Goal: Task Accomplishment & Management: Complete application form

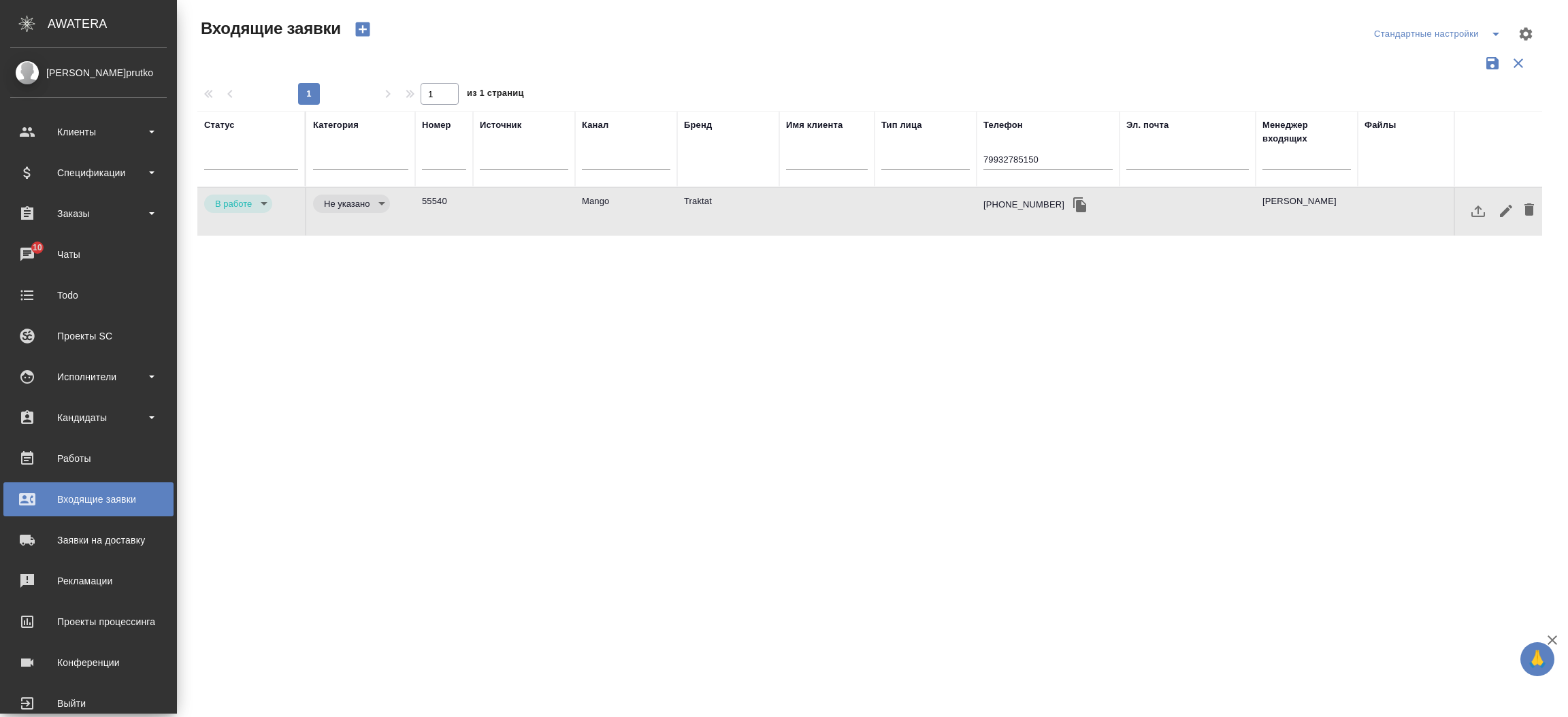
select select "RU"
click at [75, 130] on div "Клиенты" at bounding box center [88, 132] width 156 height 20
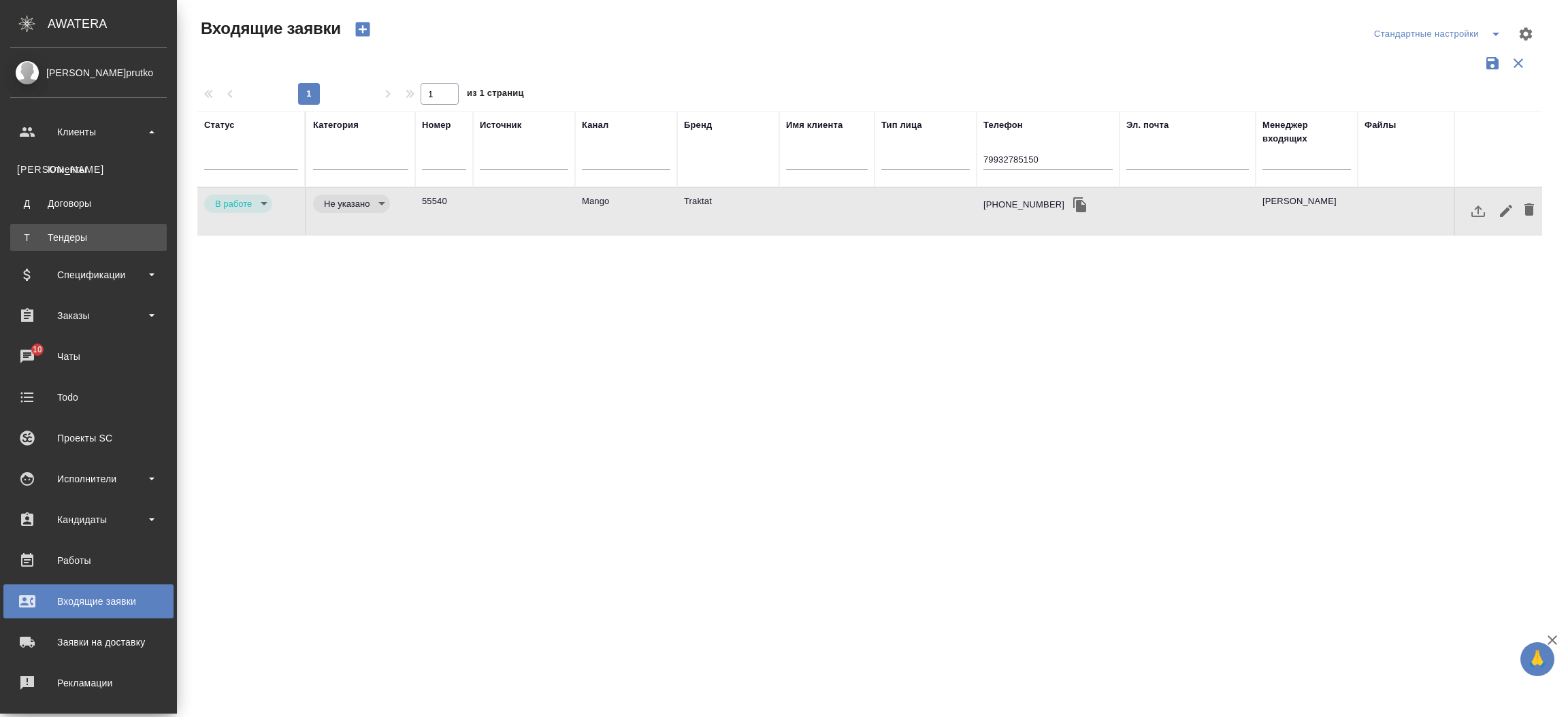
click at [62, 241] on div "Тендеры" at bounding box center [88, 237] width 143 height 14
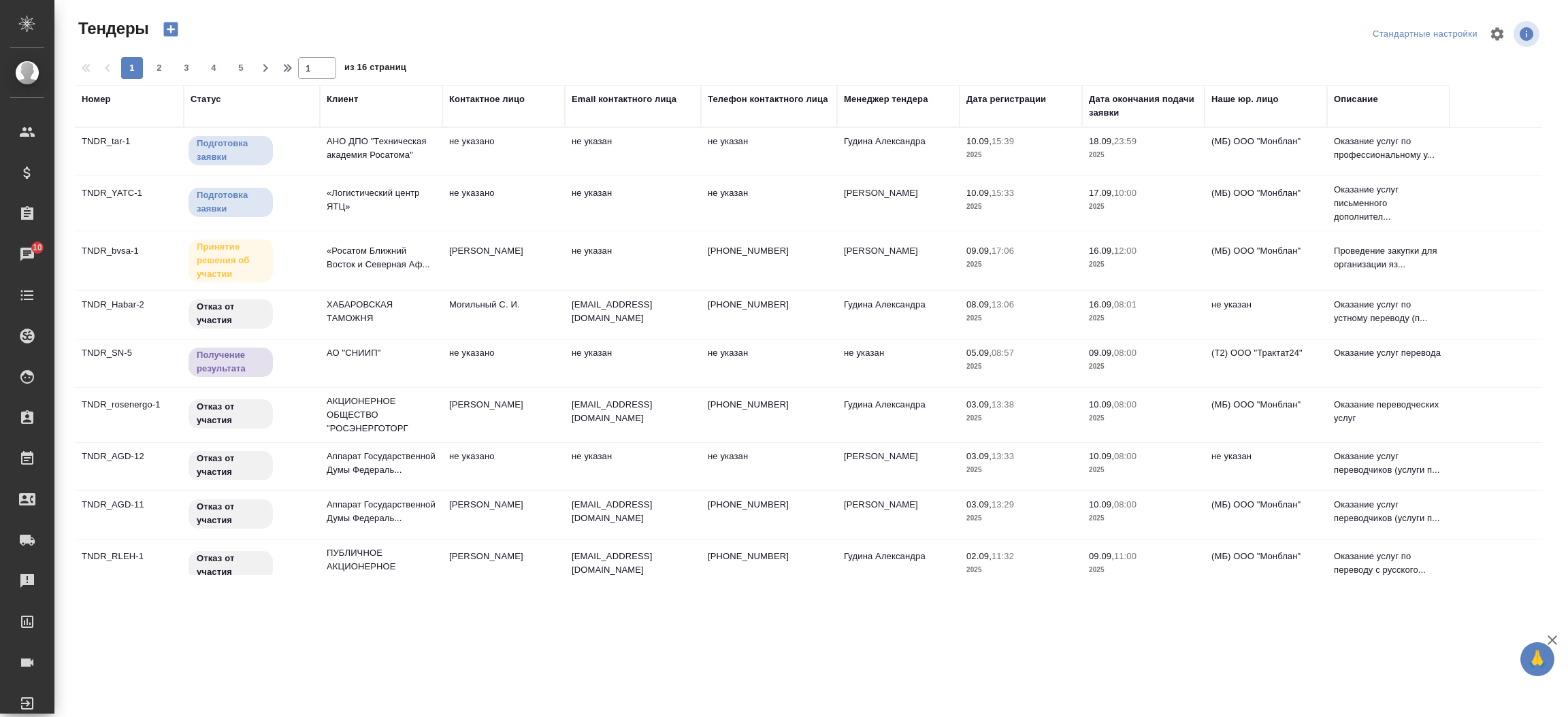
click at [356, 272] on td "«Росатом Ближний Восток и Северная Аф..." at bounding box center [381, 261] width 123 height 47
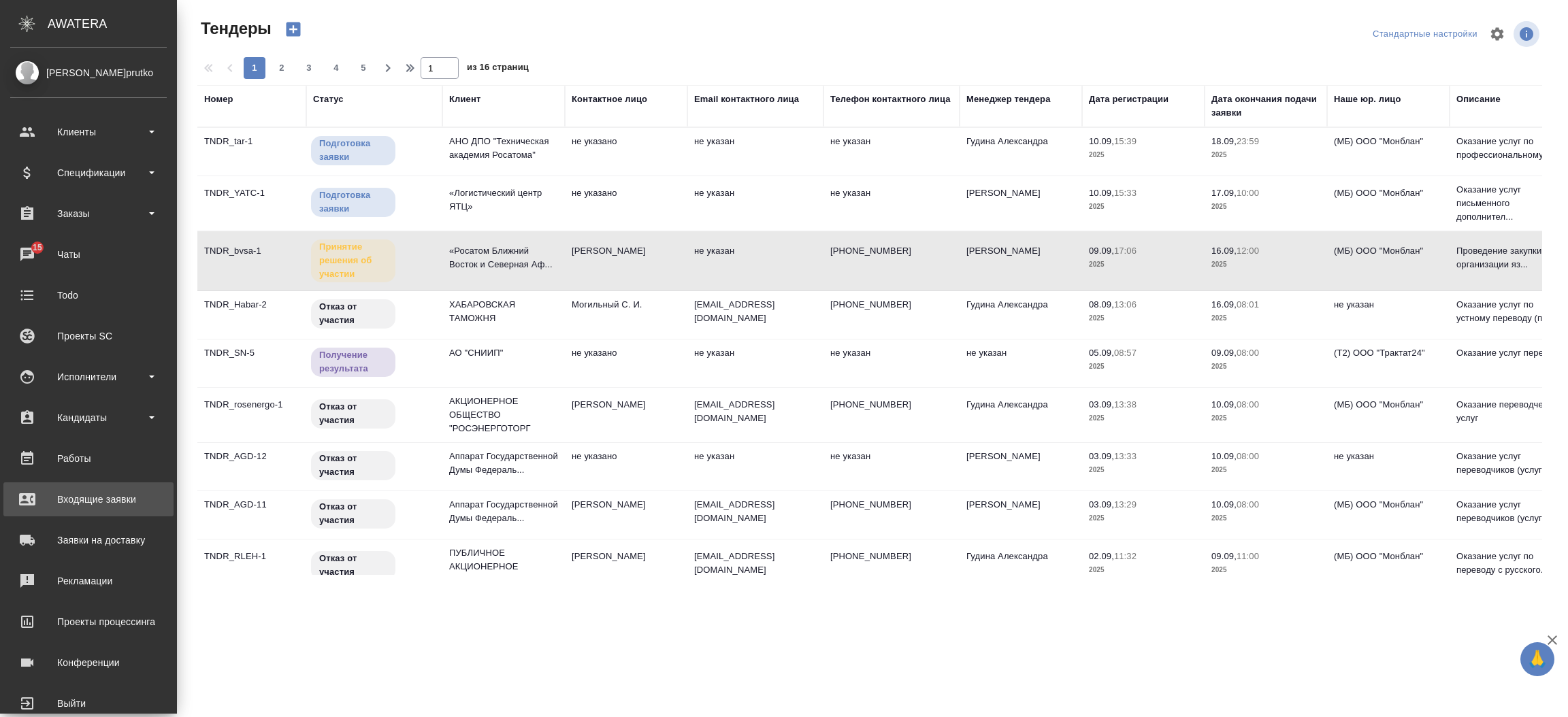
click at [89, 489] on div "Входящие заявки" at bounding box center [88, 499] width 156 height 20
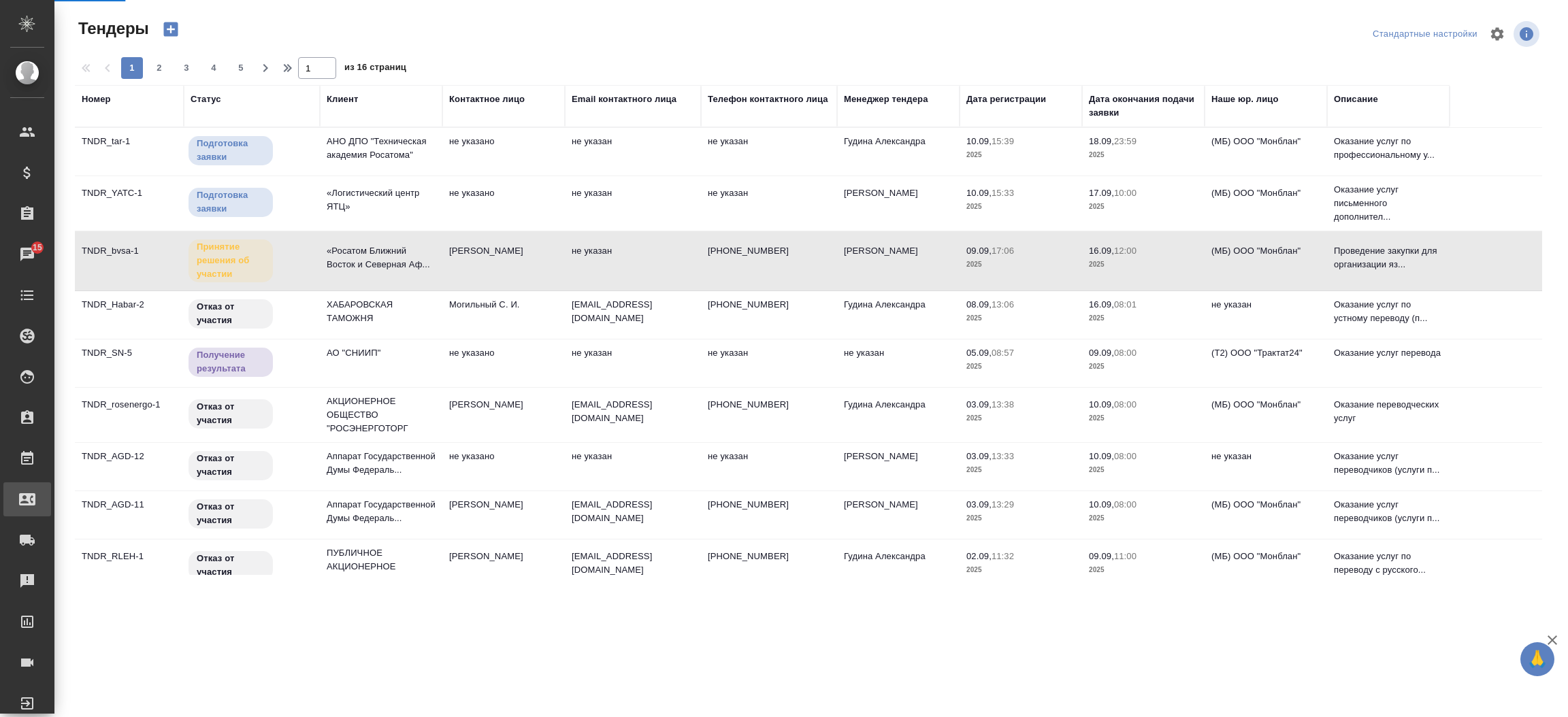
click at [27, 489] on div "Входящие заявки" at bounding box center [10, 499] width 34 height 20
select select "RU"
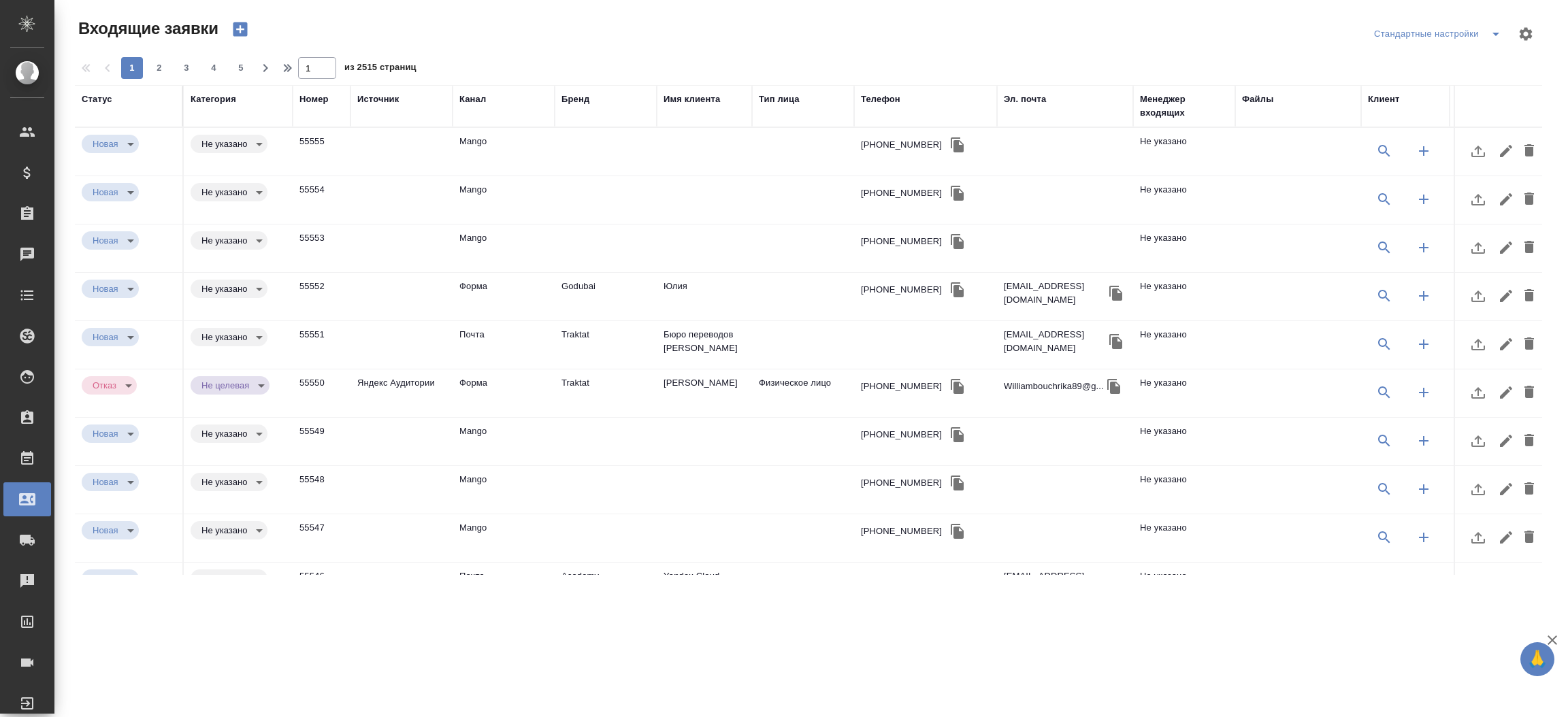
click at [898, 100] on div "Телефон" at bounding box center [880, 99] width 39 height 14
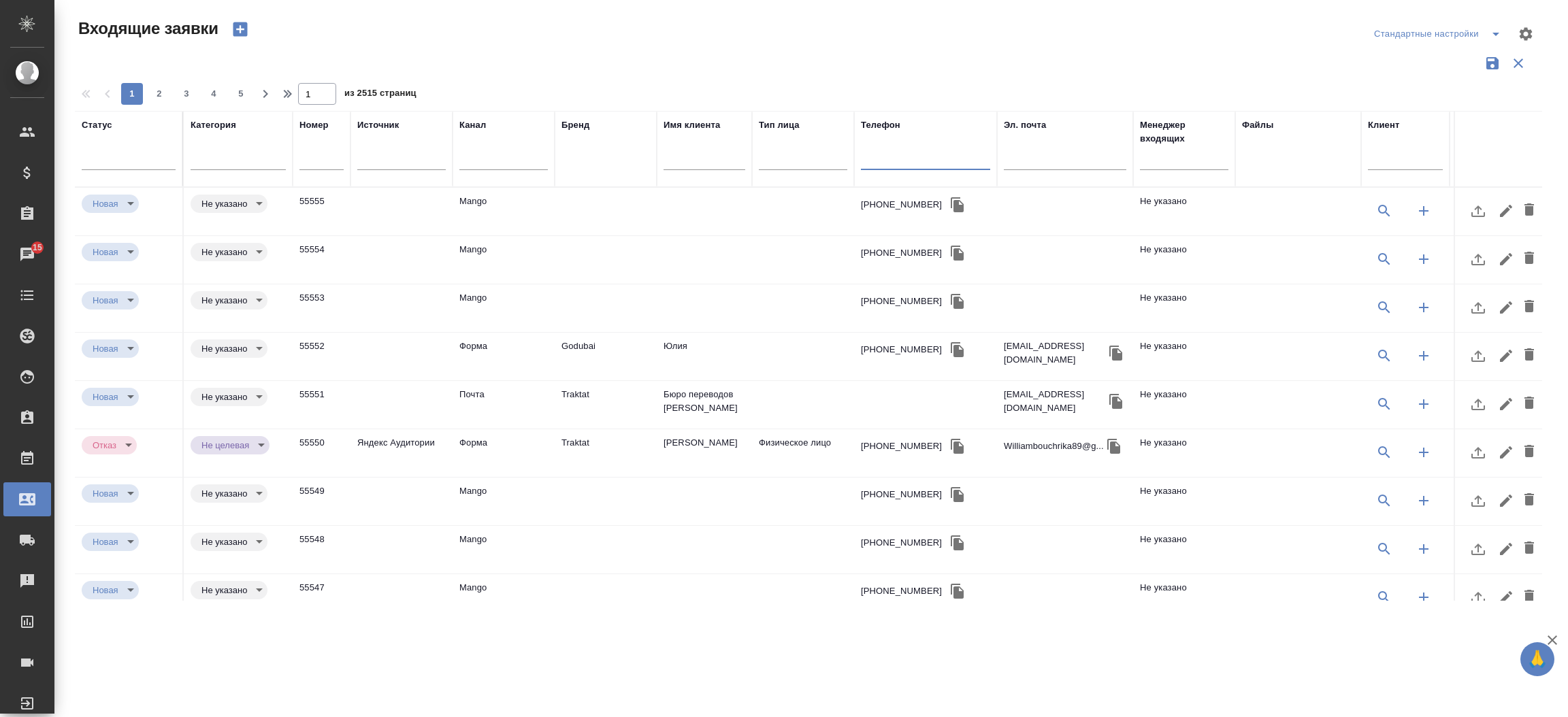
click at [932, 154] on input "text" at bounding box center [926, 161] width 129 height 17
click at [566, 353] on td "Godubai" at bounding box center [606, 356] width 102 height 47
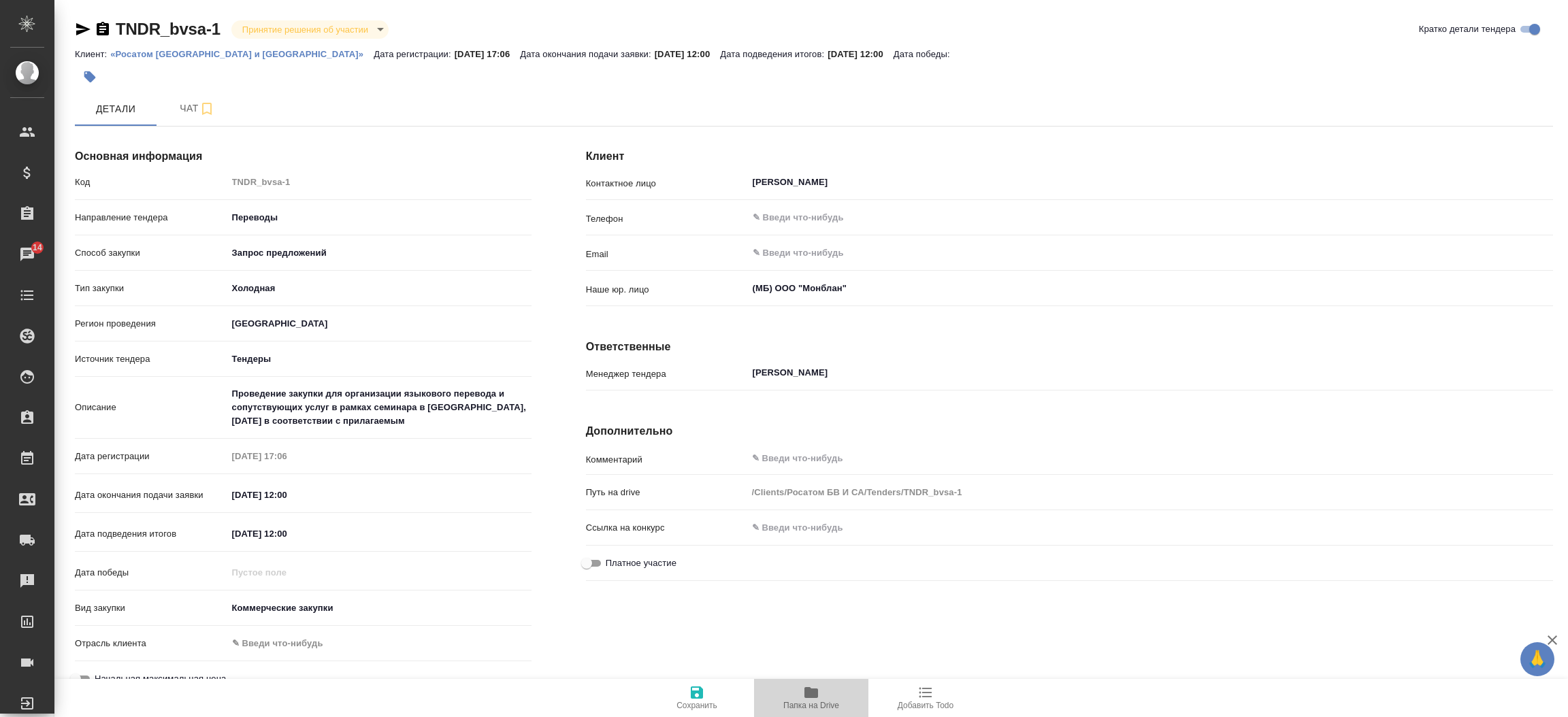
click at [819, 703] on span "Папка на Drive" at bounding box center [811, 706] width 56 height 9
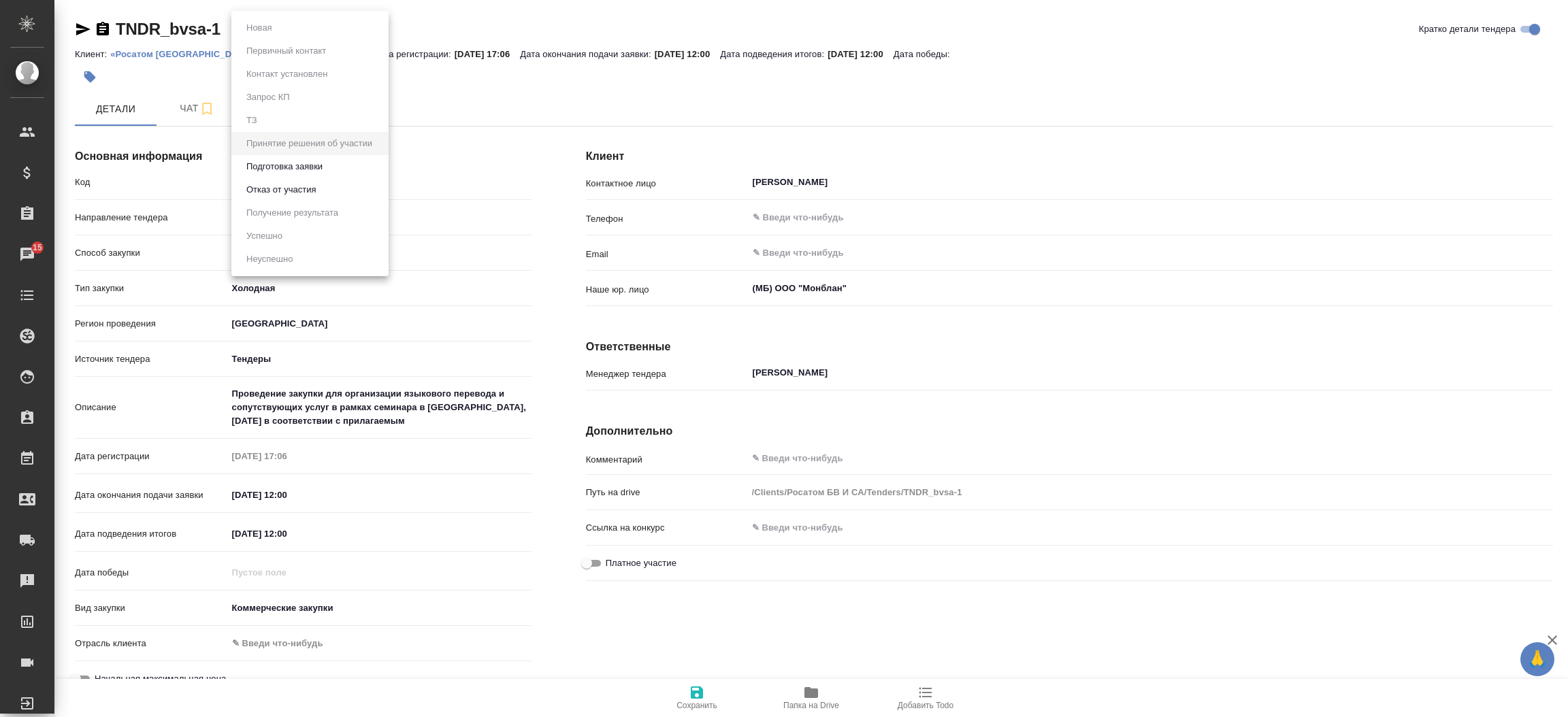
click at [373, 33] on body "🙏 .cls-1 fill:#fff; AWATERA [PERSON_NAME]prutko Клиенты Спецификации Заказы 15 …" at bounding box center [784, 358] width 1568 height 717
click at [322, 166] on button "Подготовка заявки" at bounding box center [285, 166] width 85 height 15
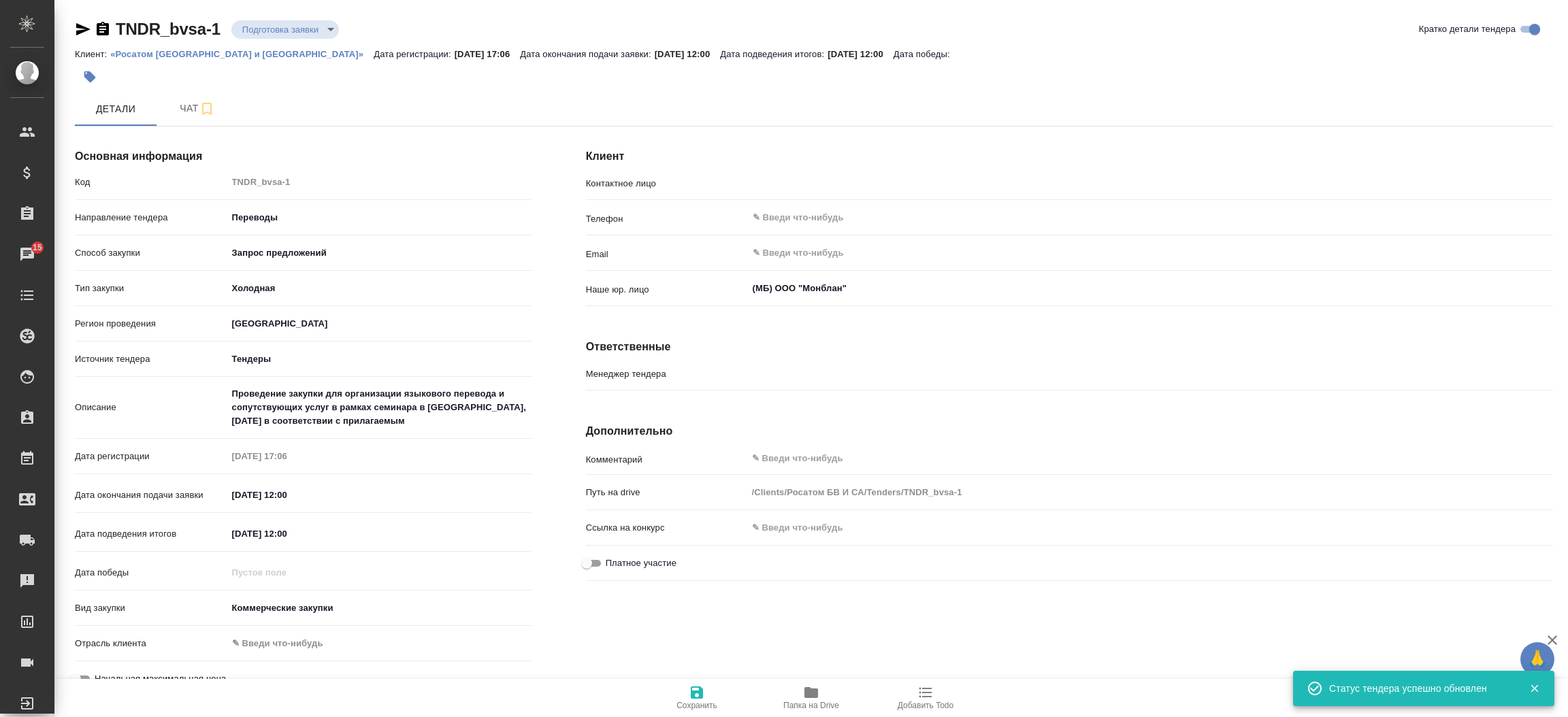
type input "[PERSON_NAME]"
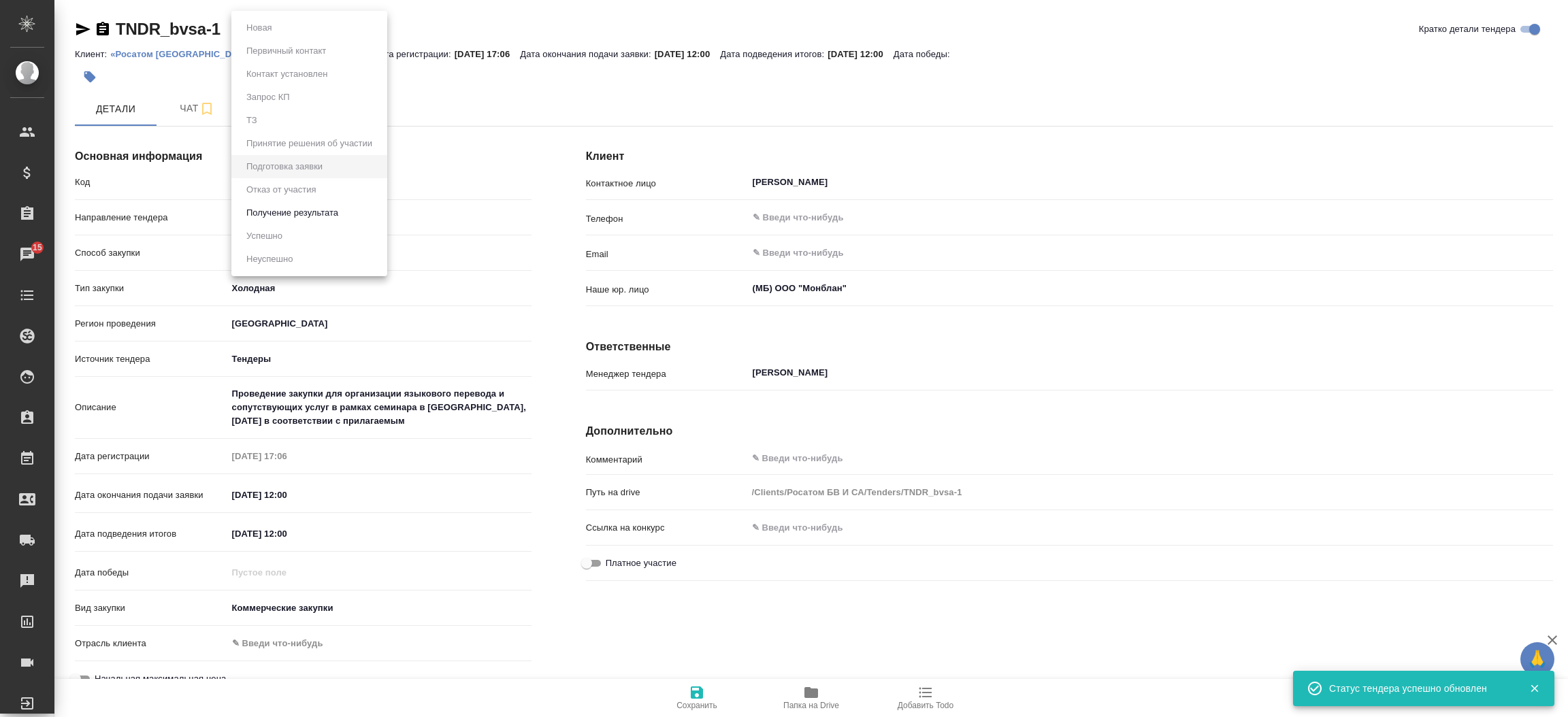
click at [313, 27] on body "🙏 .cls-1 fill:#fff; AWATERA Прутько Ирина i.prutko Клиенты Спецификации Заказы …" at bounding box center [784, 358] width 1568 height 717
click at [308, 219] on button "Получение результата" at bounding box center [293, 213] width 100 height 15
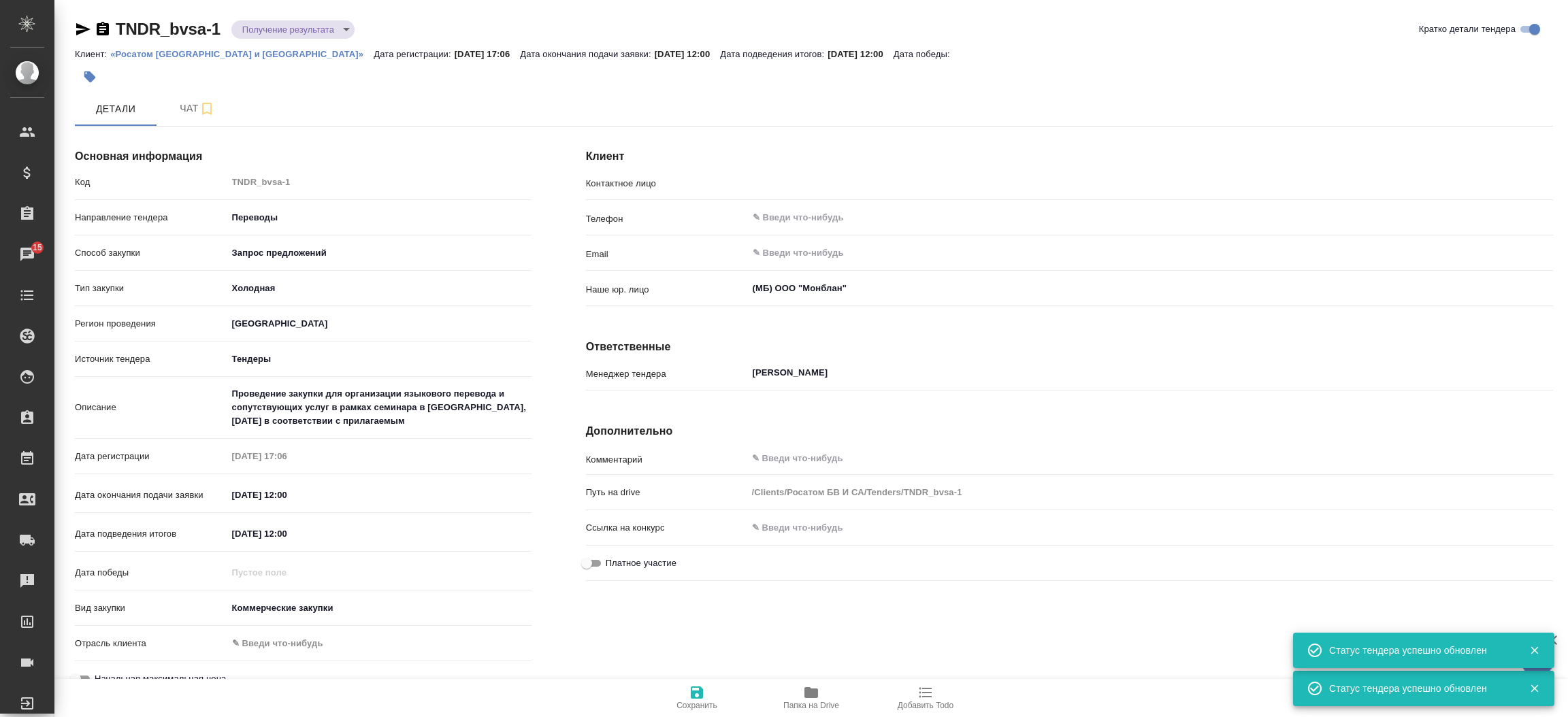
type input "[PERSON_NAME]"
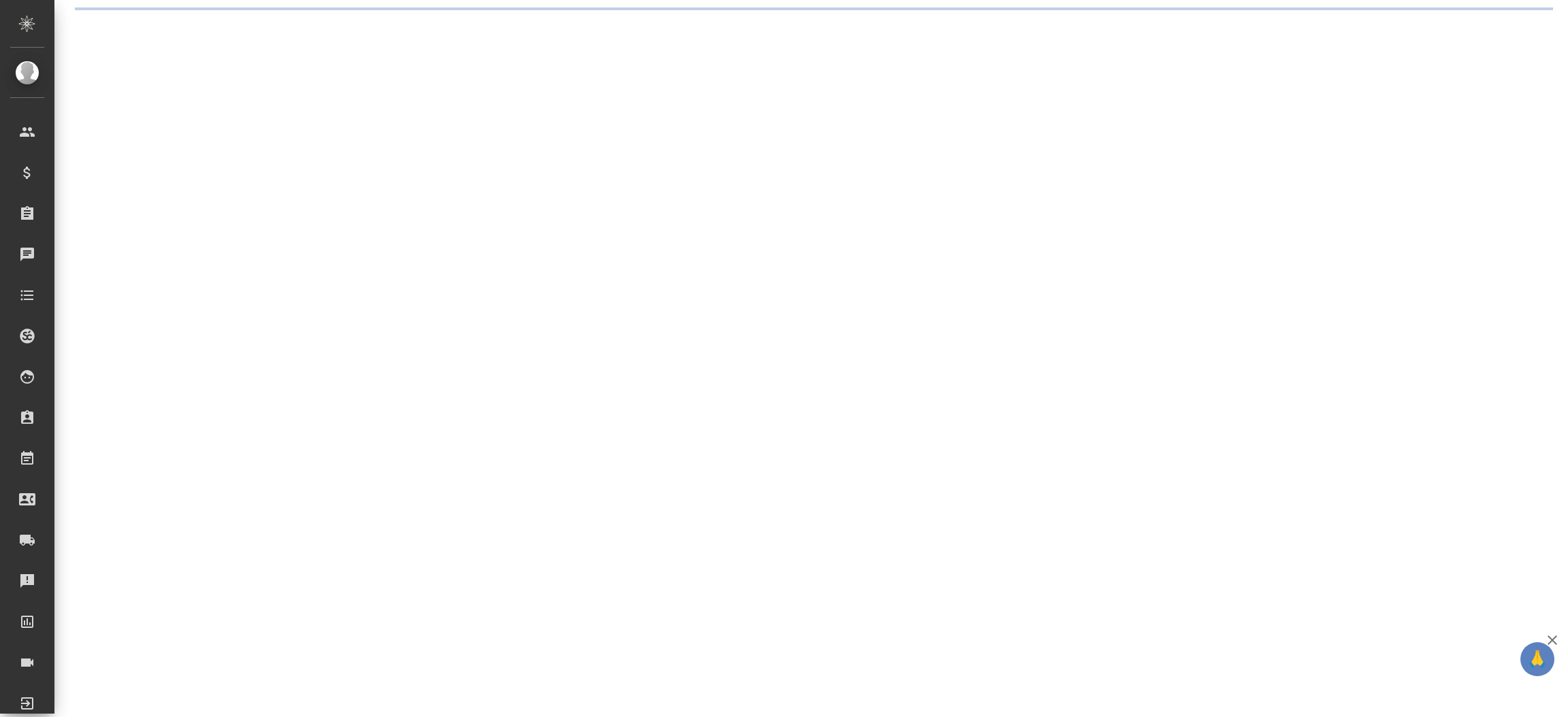
select select "RU"
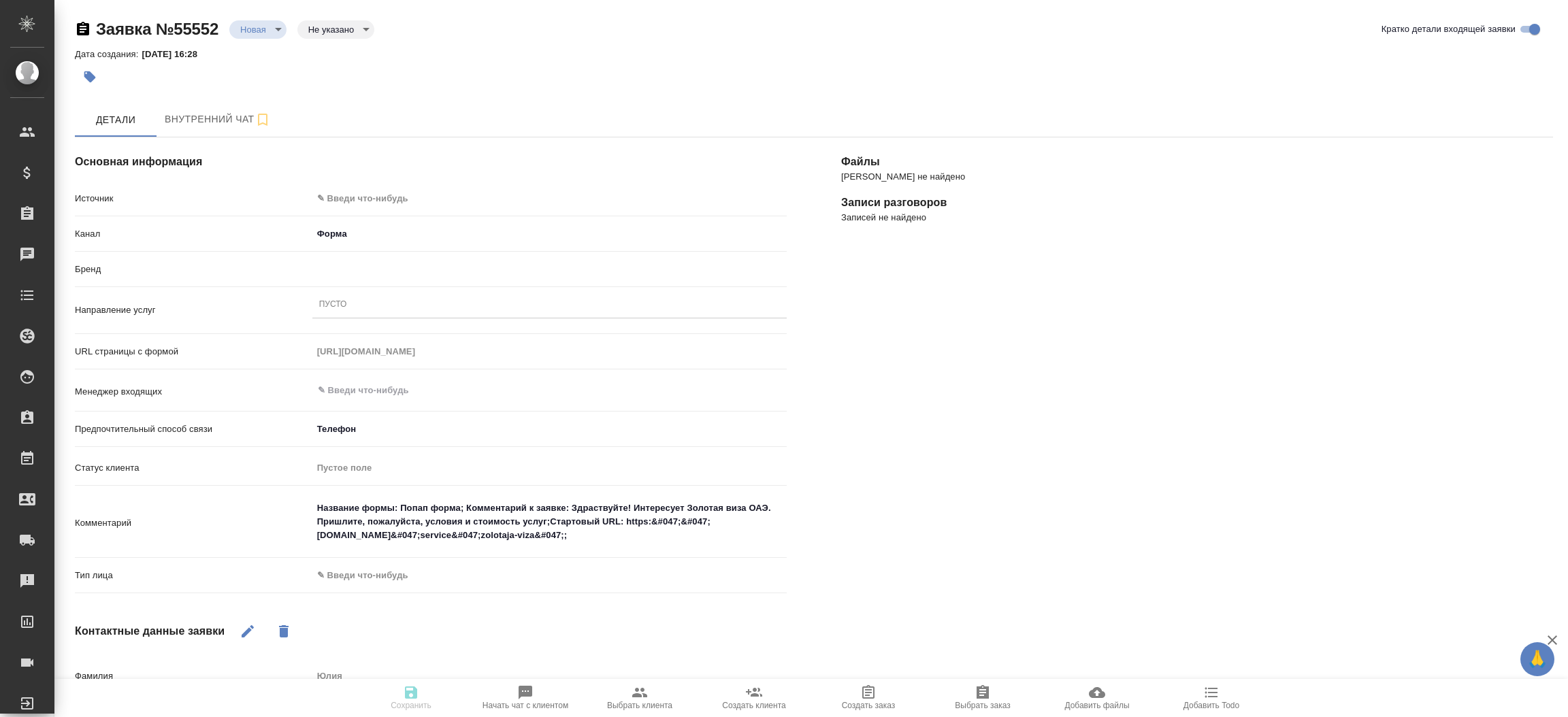
type textarea "x"
click at [366, 198] on body "🙏 .cls-1 fill:#fff; AWATERA Прутько Ирина i.prutko Клиенты Спецификации Заказы …" at bounding box center [784, 358] width 1568 height 717
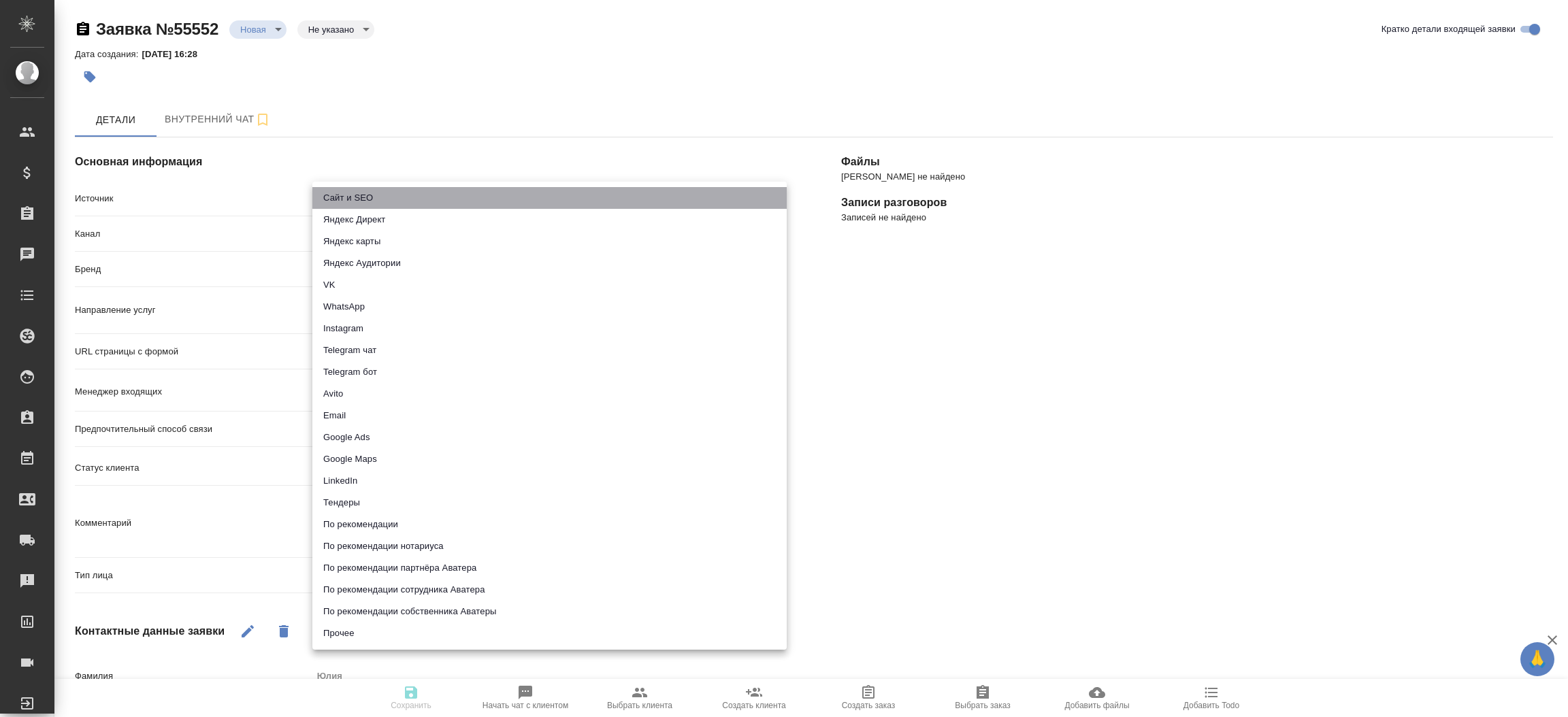
click at [366, 198] on li "Сайт и SEO" at bounding box center [550, 198] width 475 height 22
type input "seo"
type textarea "x"
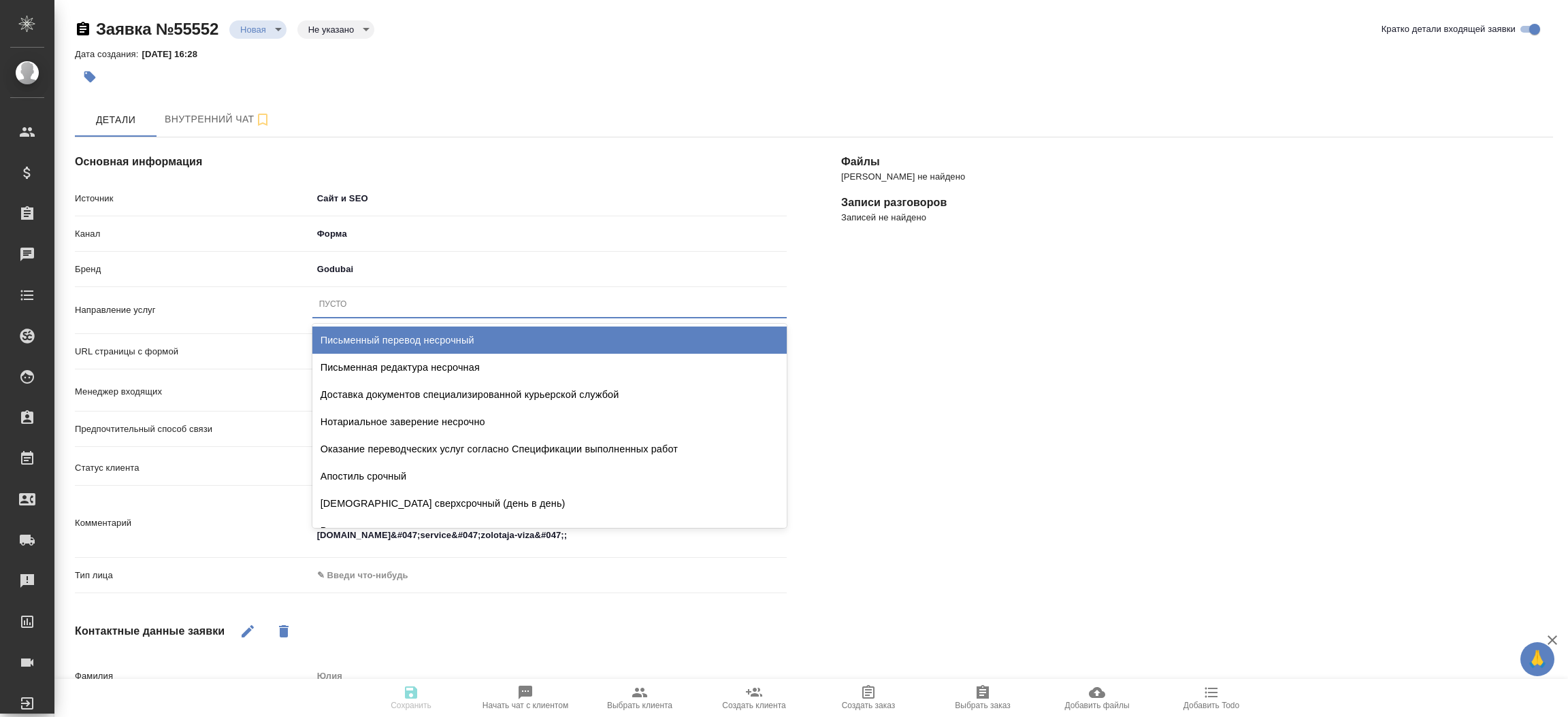
click at [354, 302] on div "Пусто" at bounding box center [550, 305] width 475 height 20
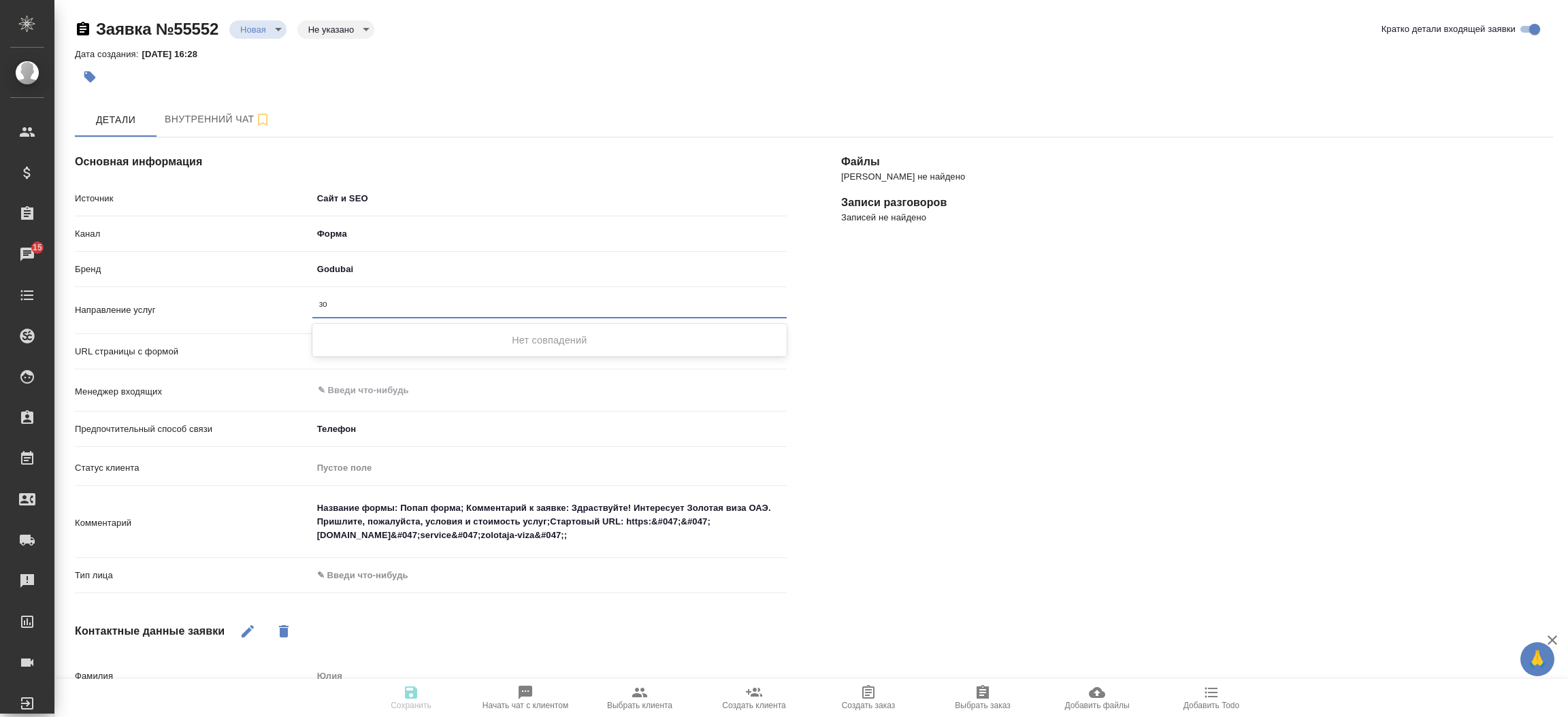
type input "з"
type input "в"
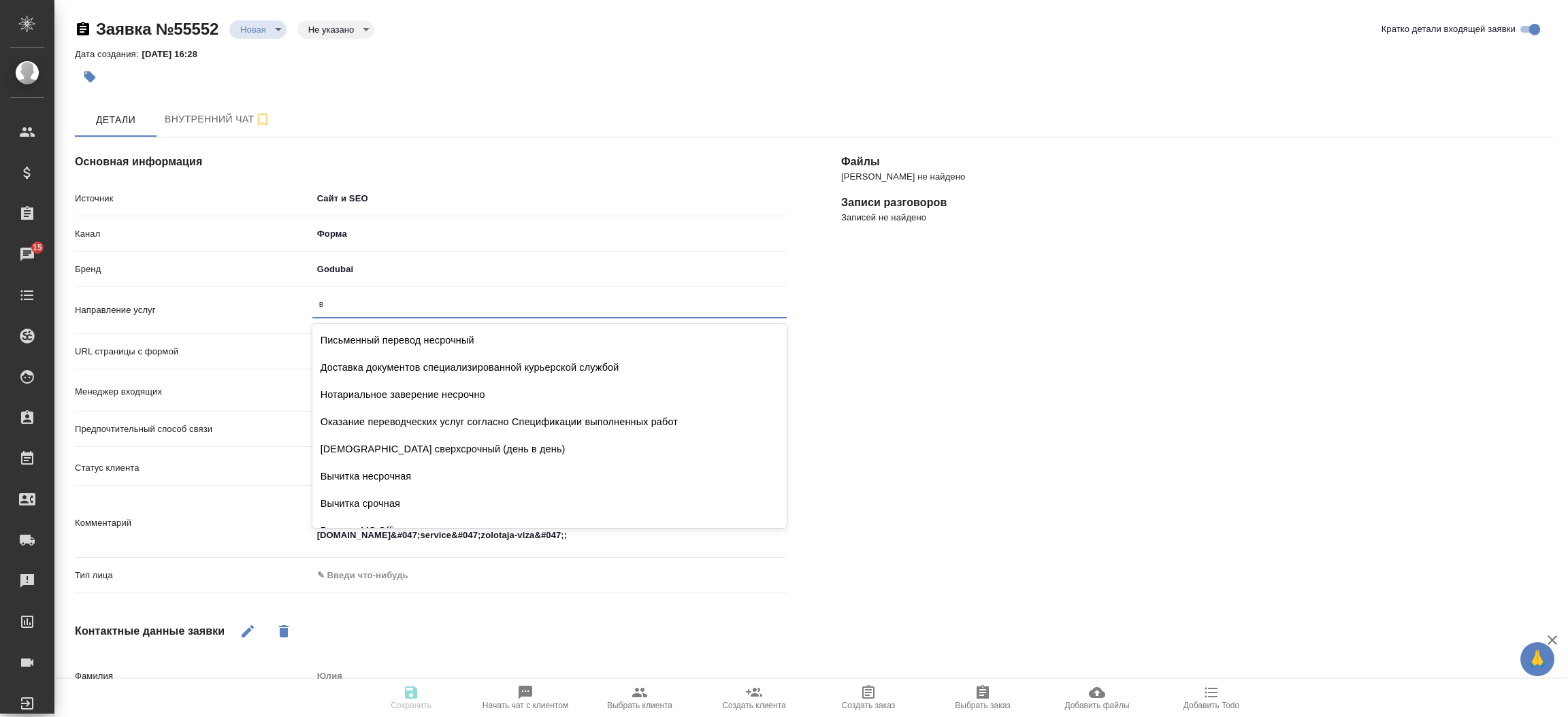
type textarea "x"
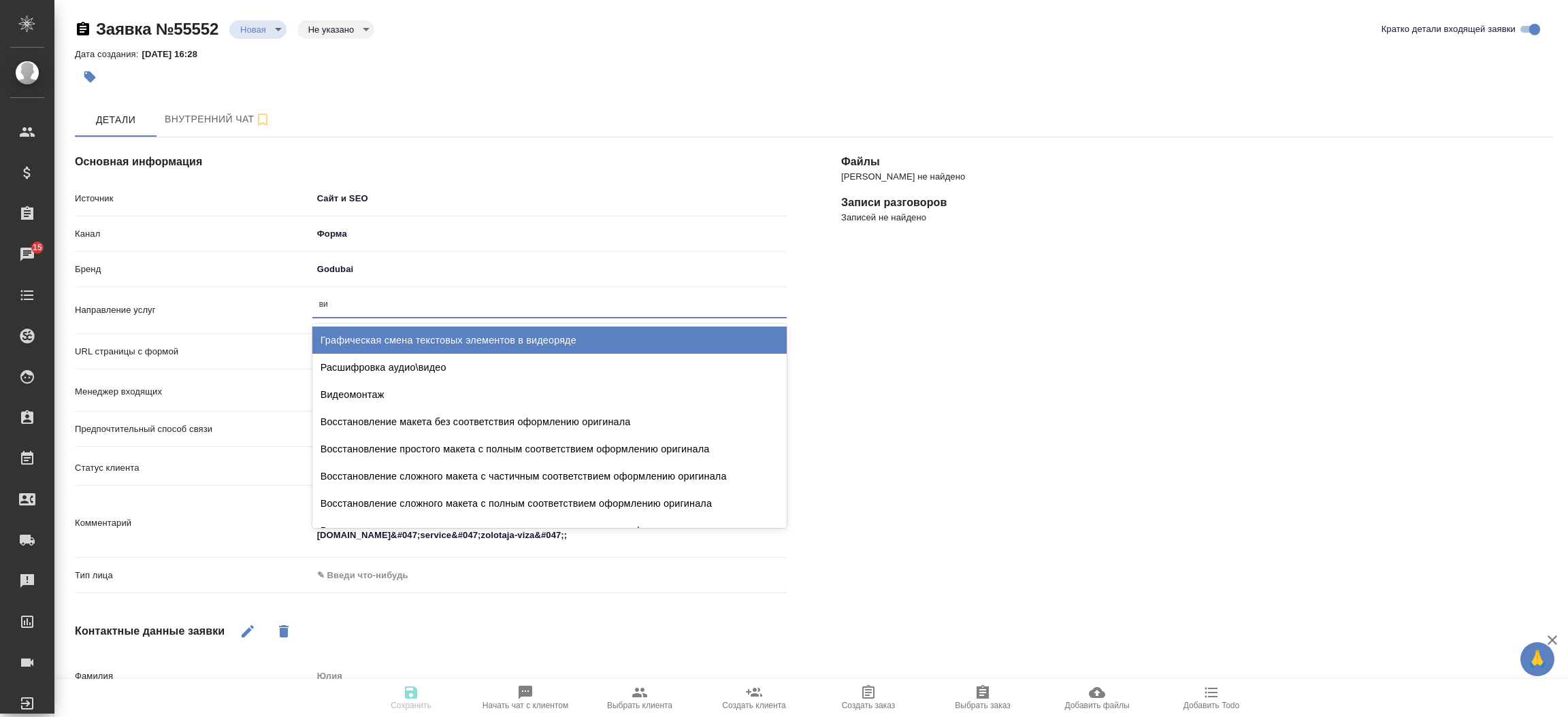
type input "в"
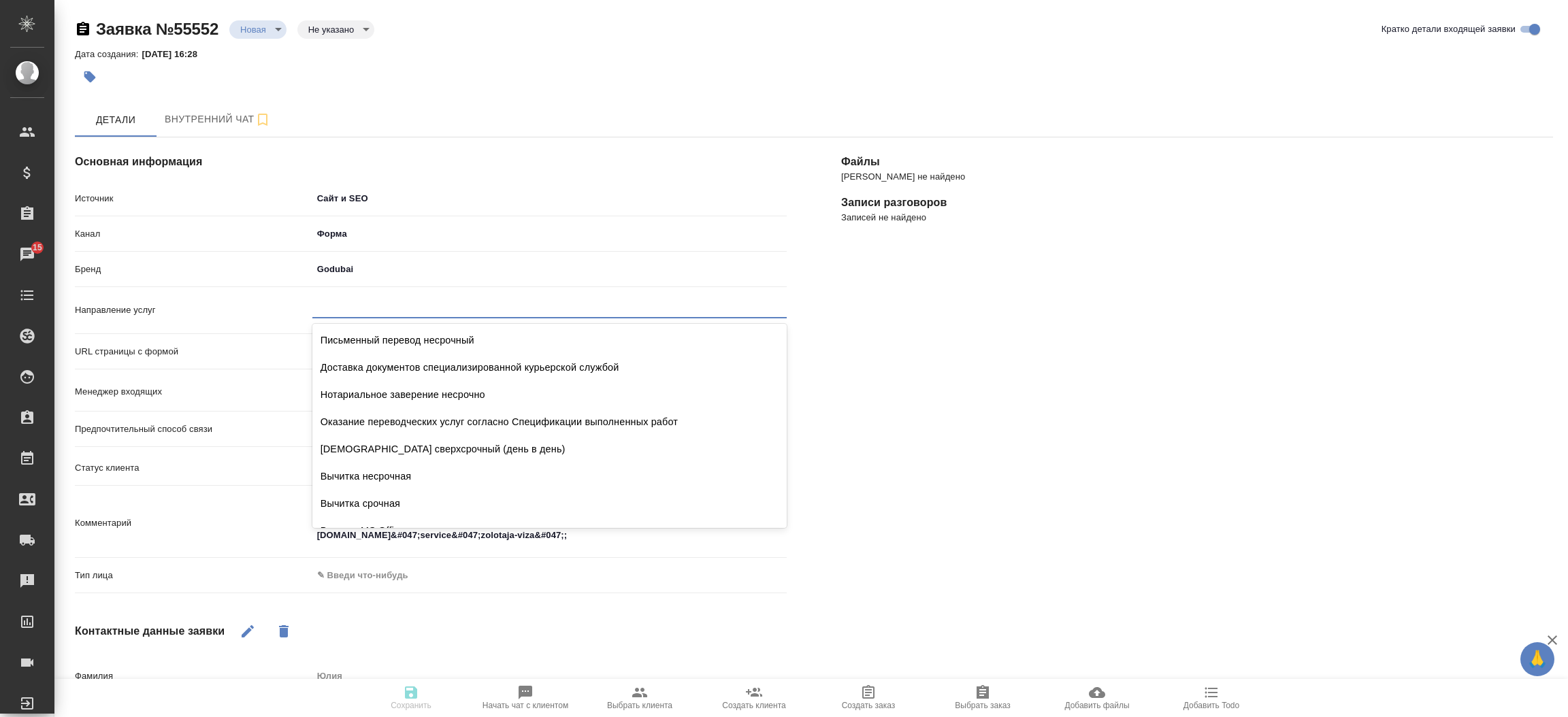
type textarea "x"
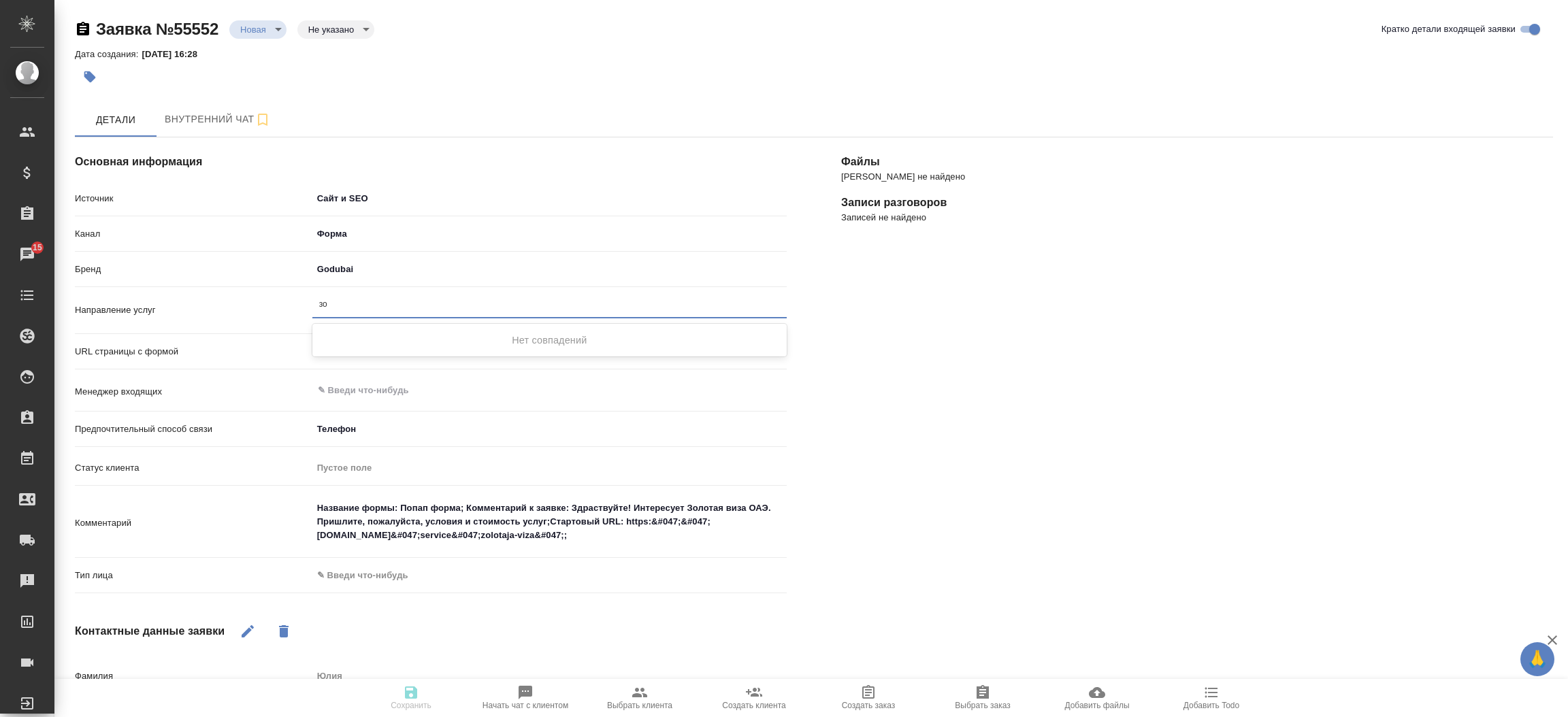
type input "з"
type input "в"
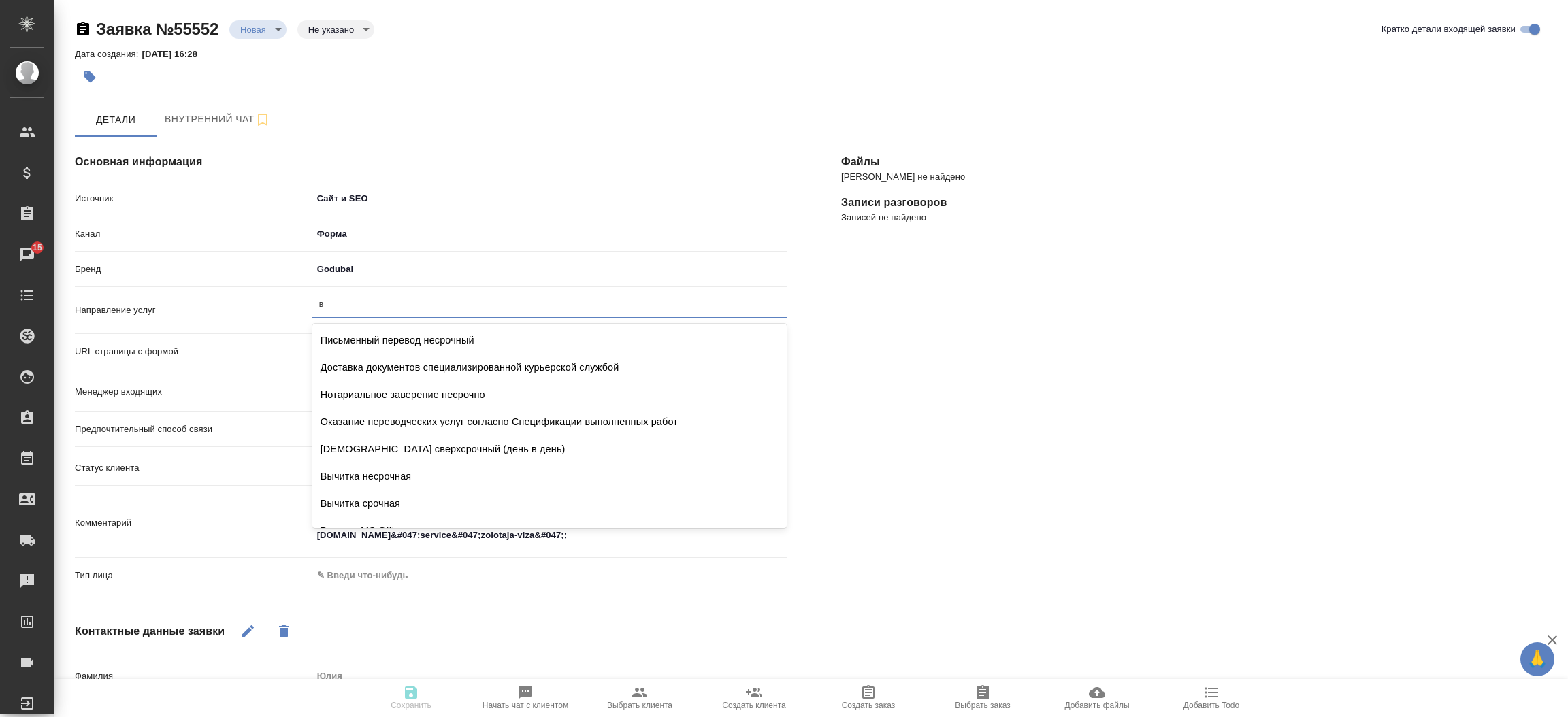
type textarea "x"
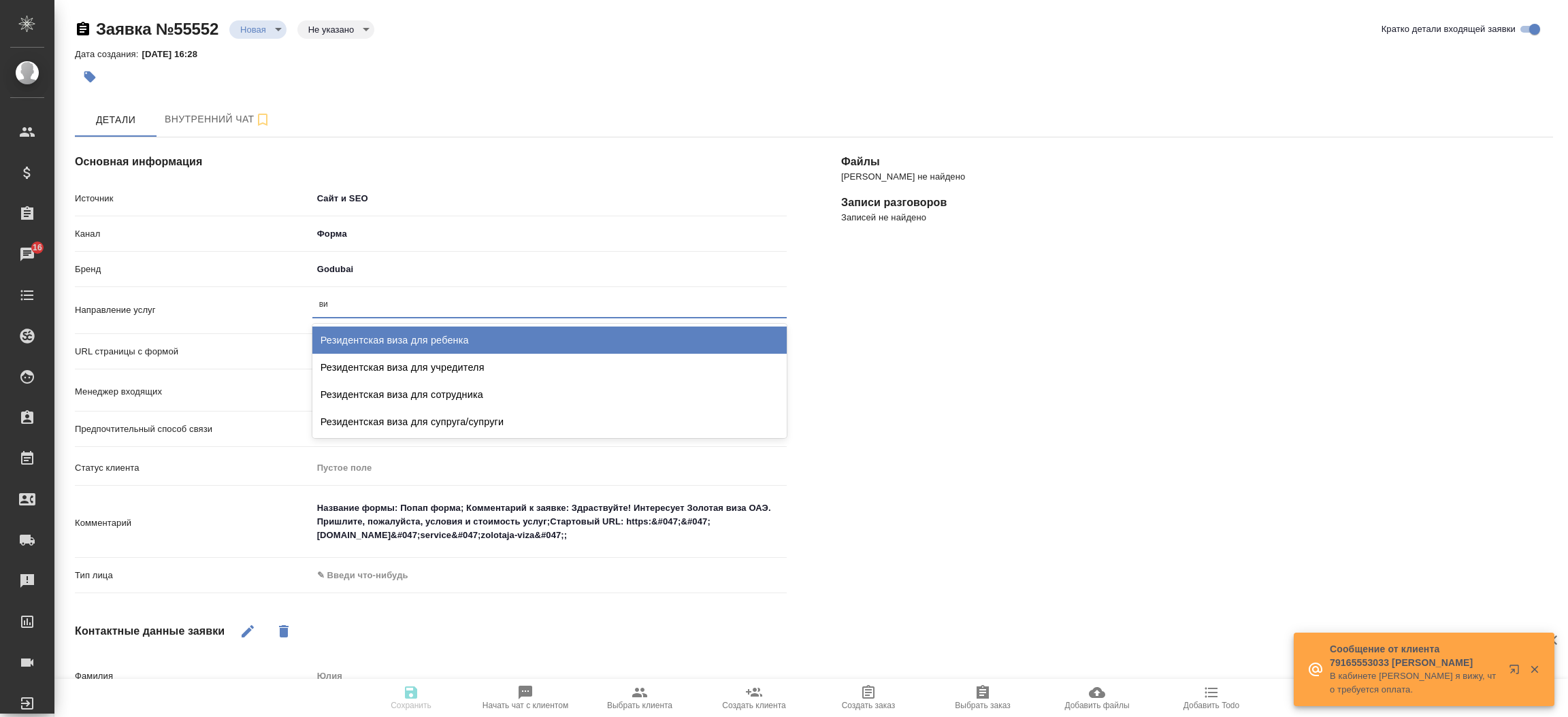
type input "в"
type textarea "x"
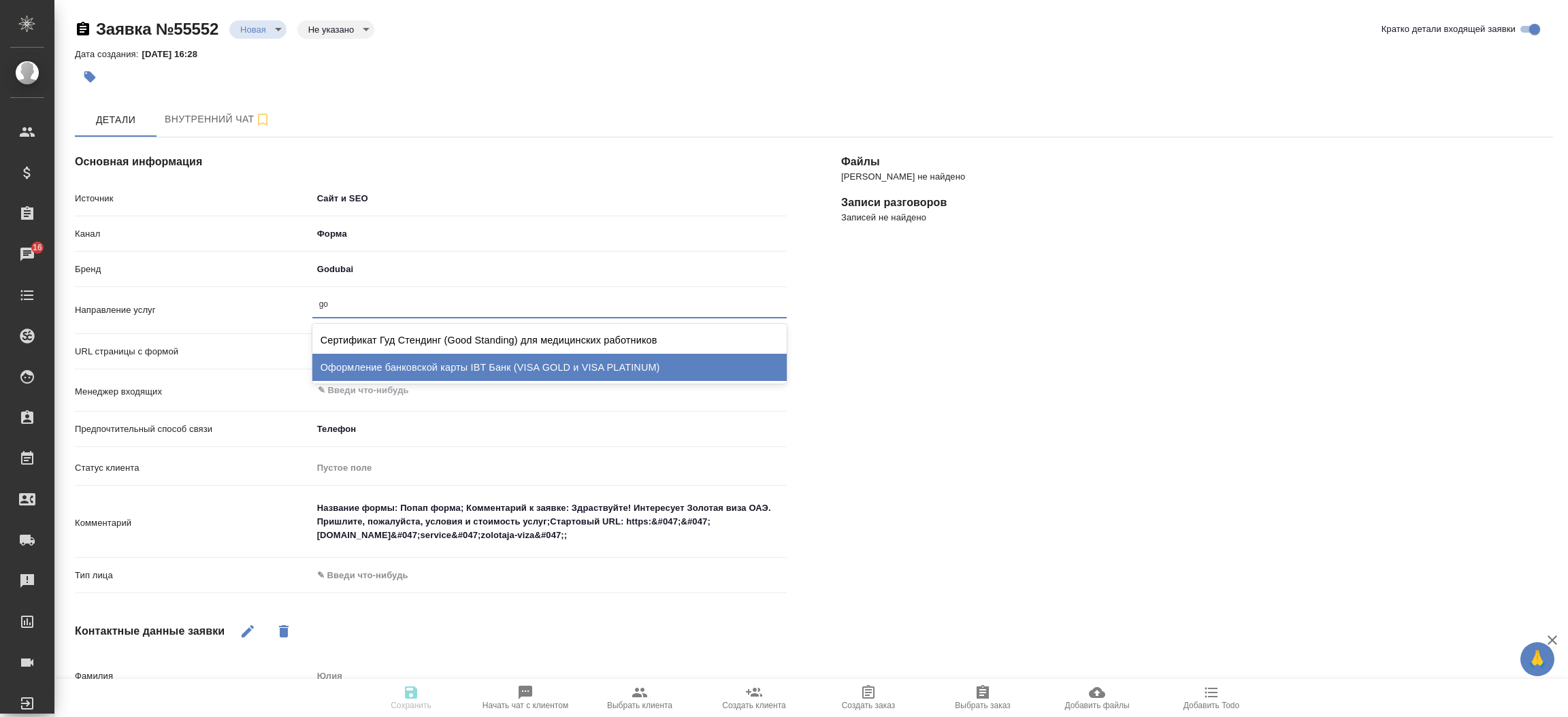
type input "g"
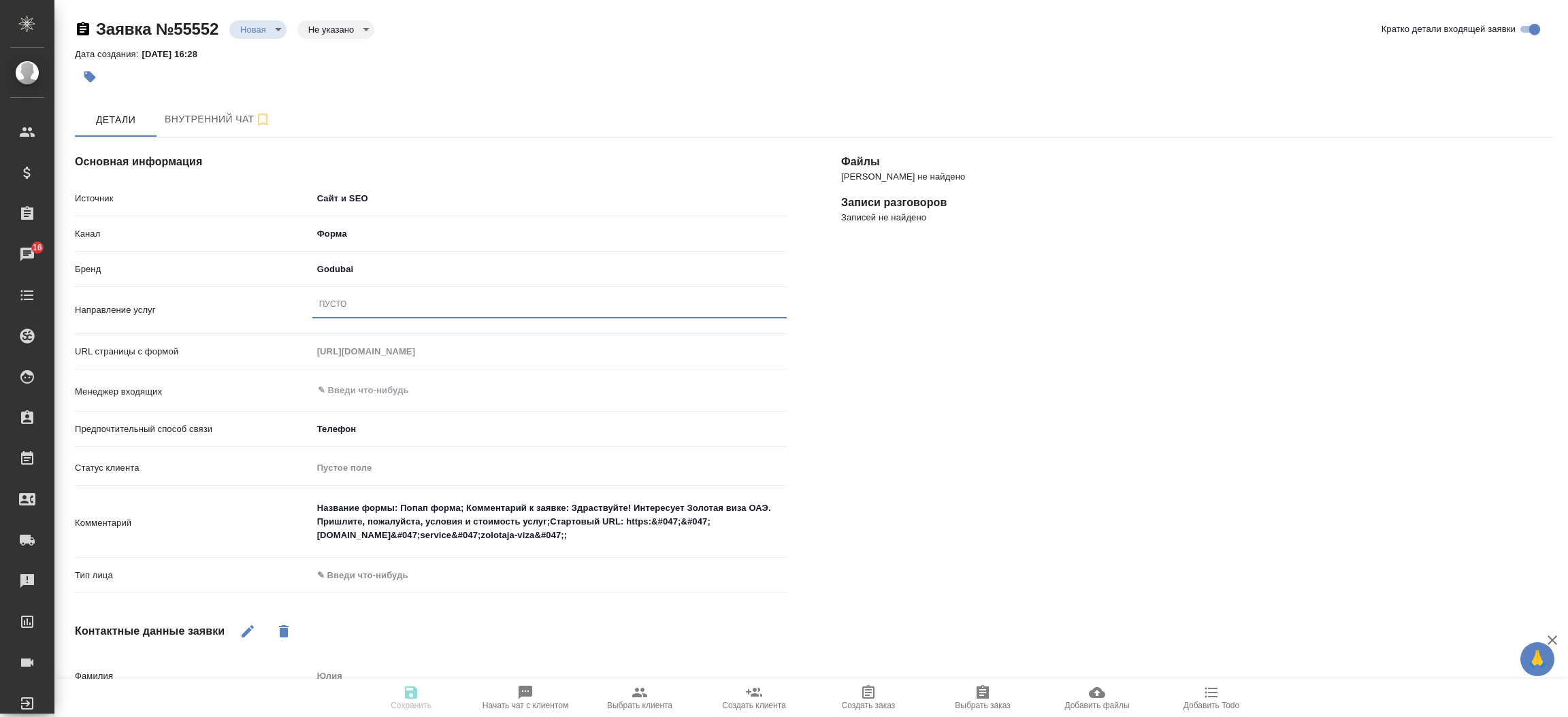
type textarea "x"
type input "j"
type textarea "x"
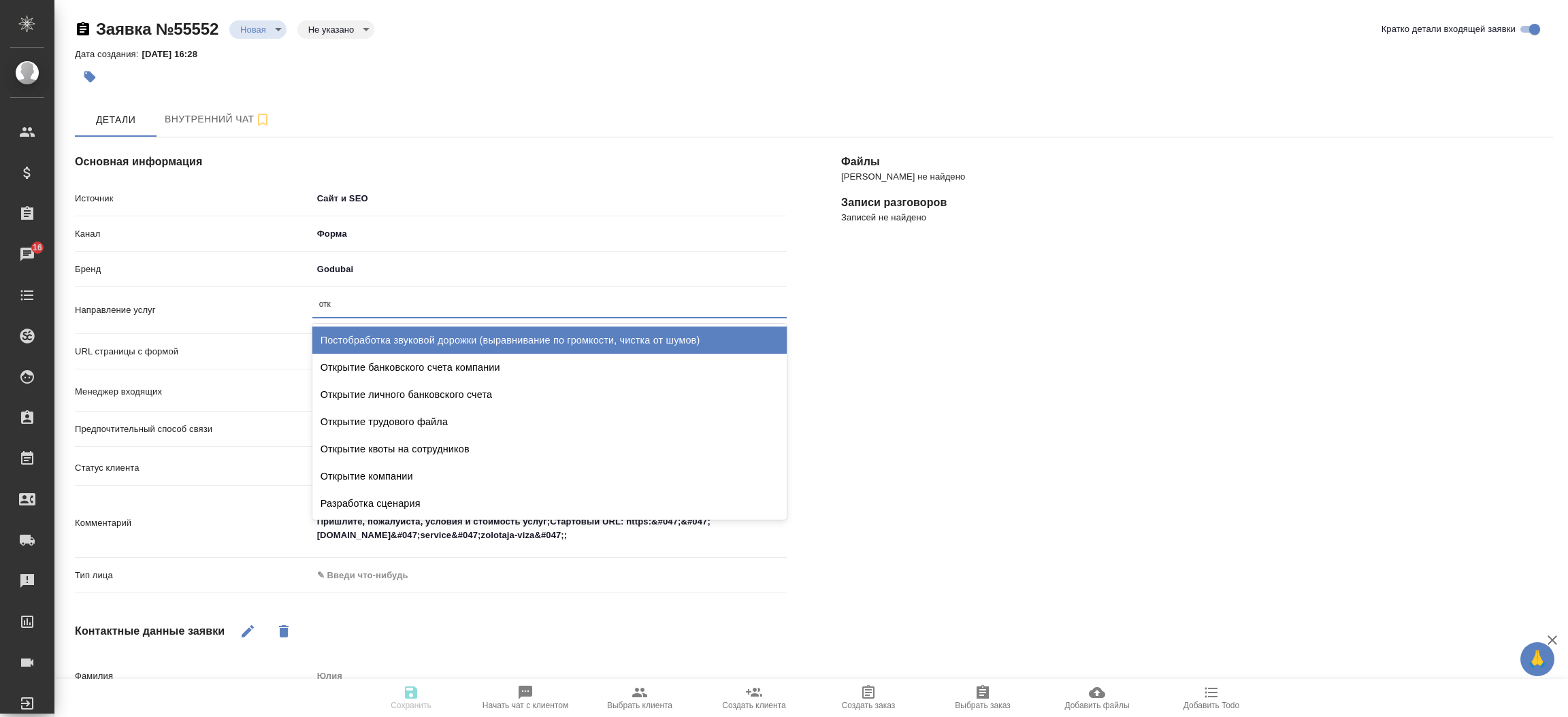
type input "откр"
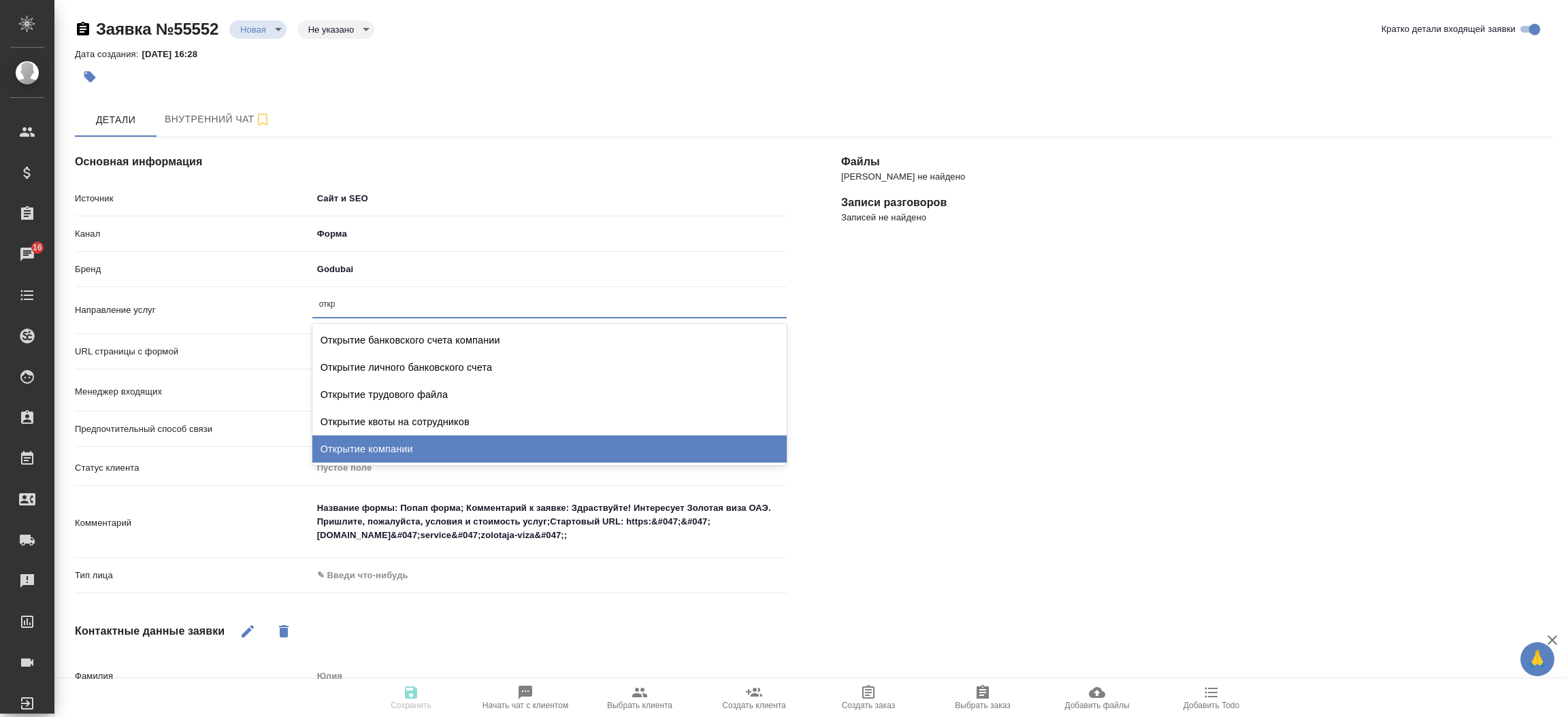
click at [528, 450] on div "Открытие компании" at bounding box center [550, 449] width 475 height 27
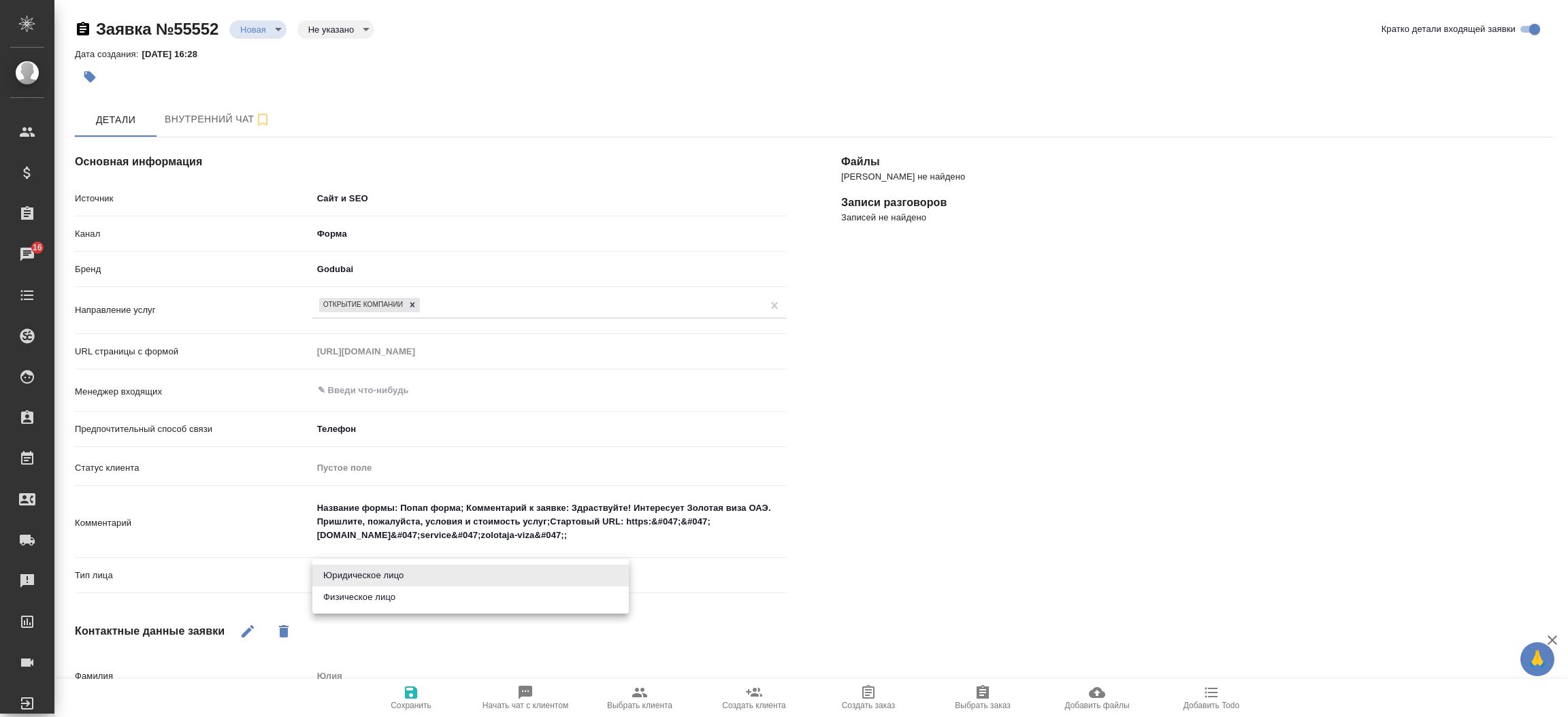
click at [425, 570] on body "🙏 .cls-1 fill:#fff; AWATERA Прутько Ирина i.prutko Клиенты Спецификации Заказы …" at bounding box center [784, 358] width 1568 height 717
click at [411, 598] on li "Физическое лицо" at bounding box center [470, 597] width 316 height 22
type textarea "x"
type input "private"
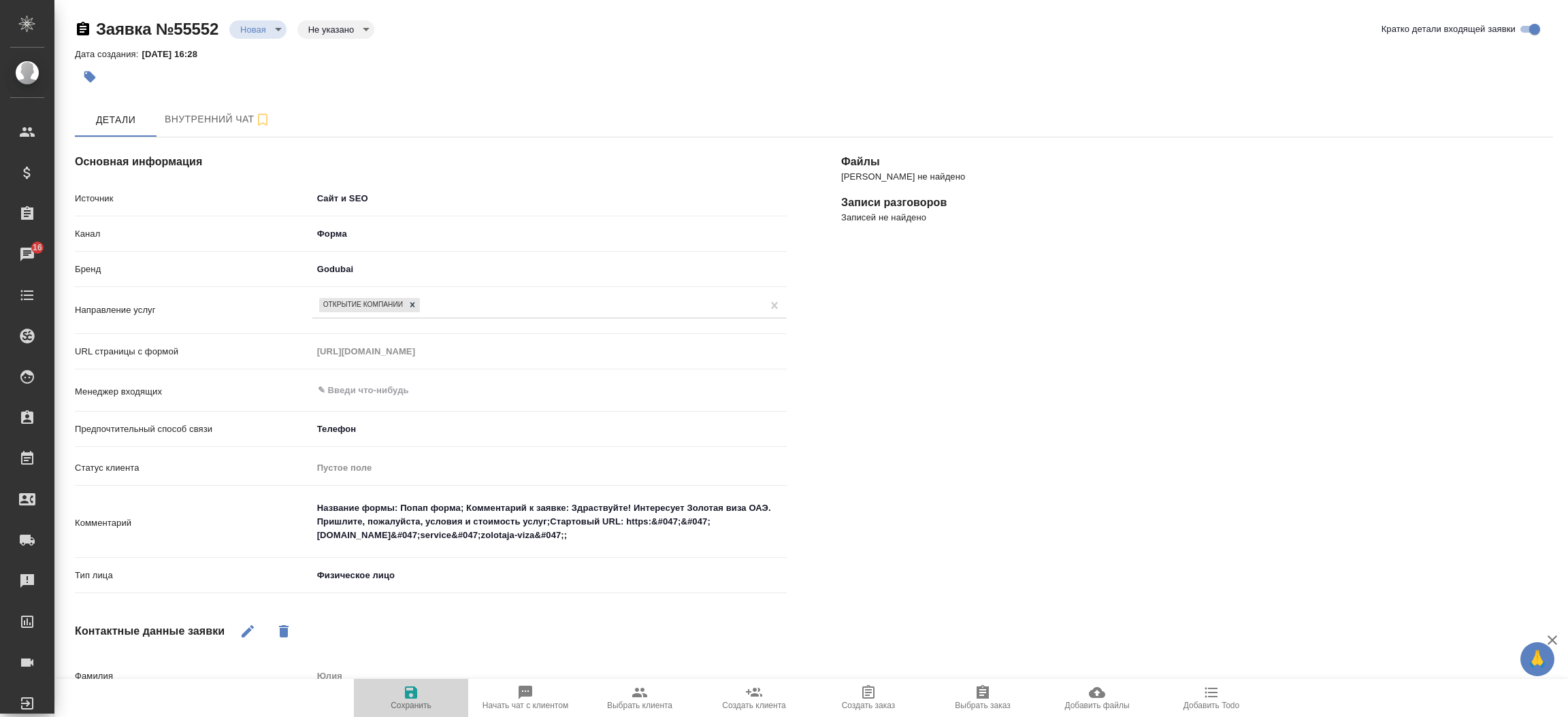
click at [409, 699] on icon "button" at bounding box center [411, 693] width 12 height 12
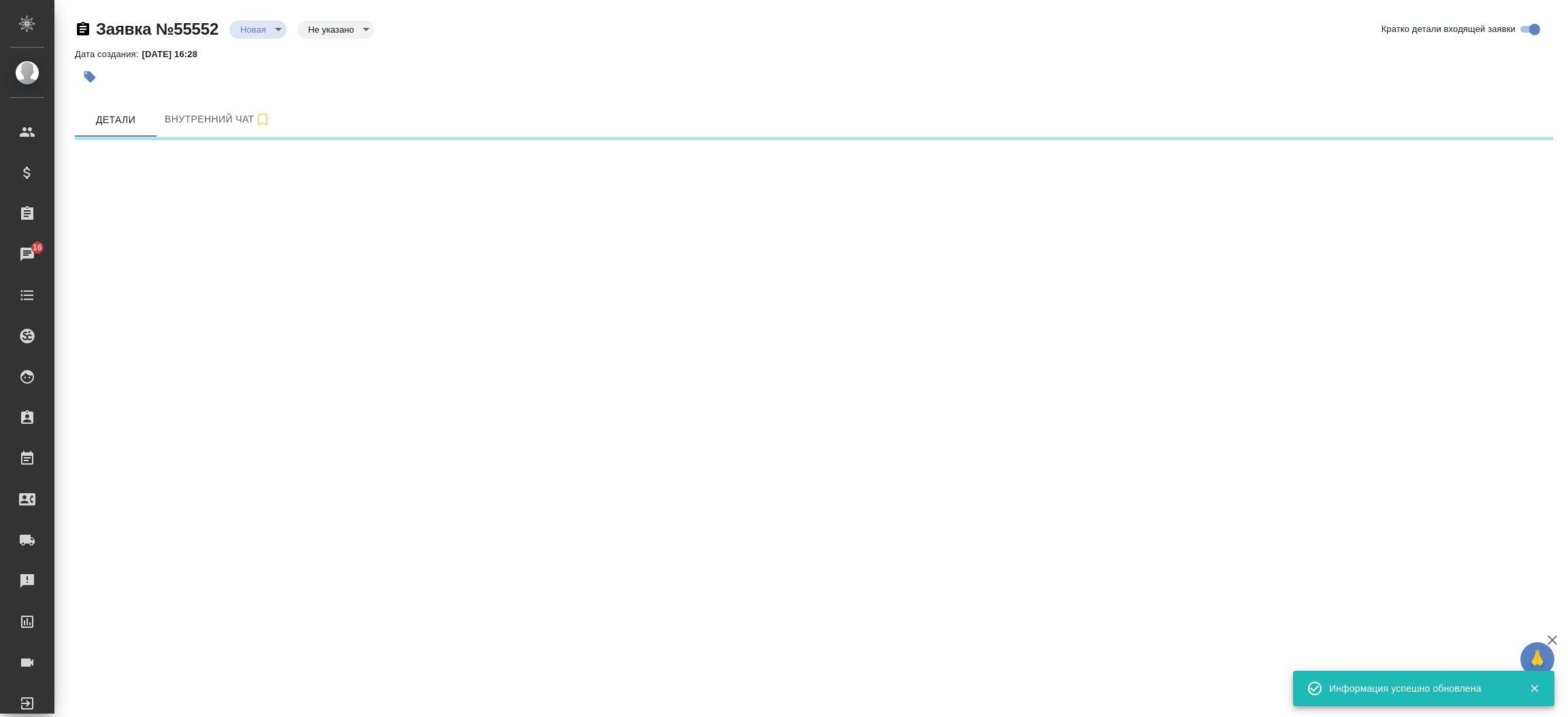
select select "RU"
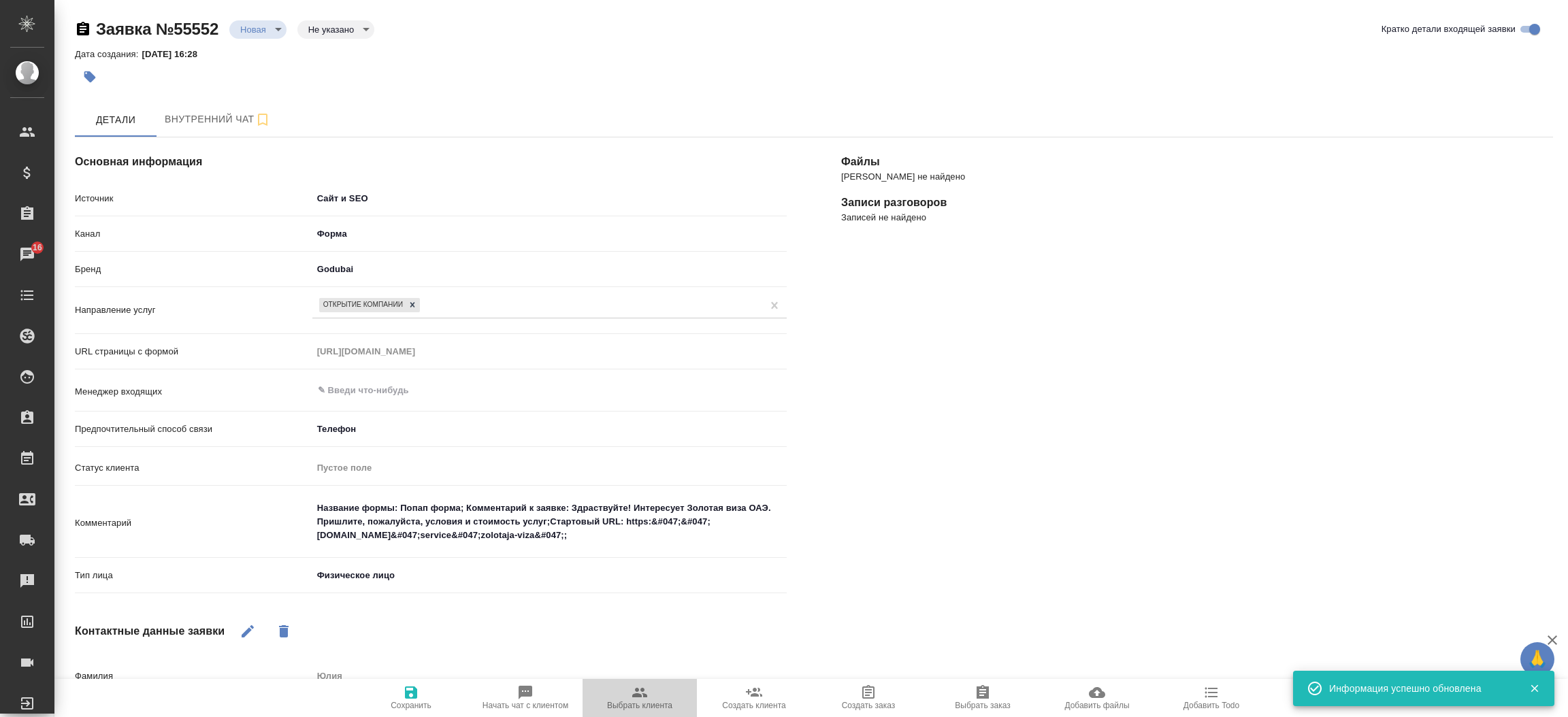
click at [647, 691] on icon "button" at bounding box center [640, 693] width 16 height 16
type textarea "x"
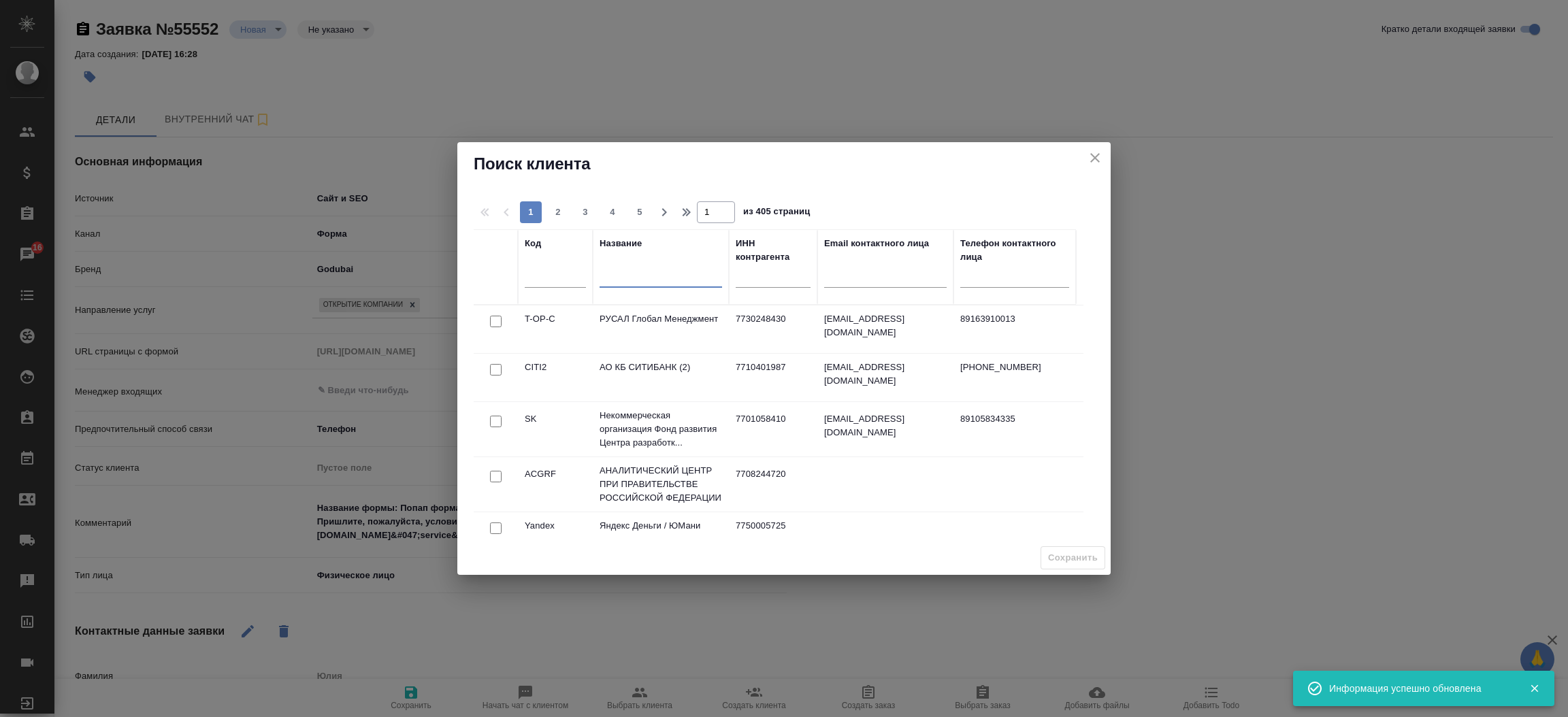
click at [636, 276] on input "text" at bounding box center [660, 280] width 123 height 17
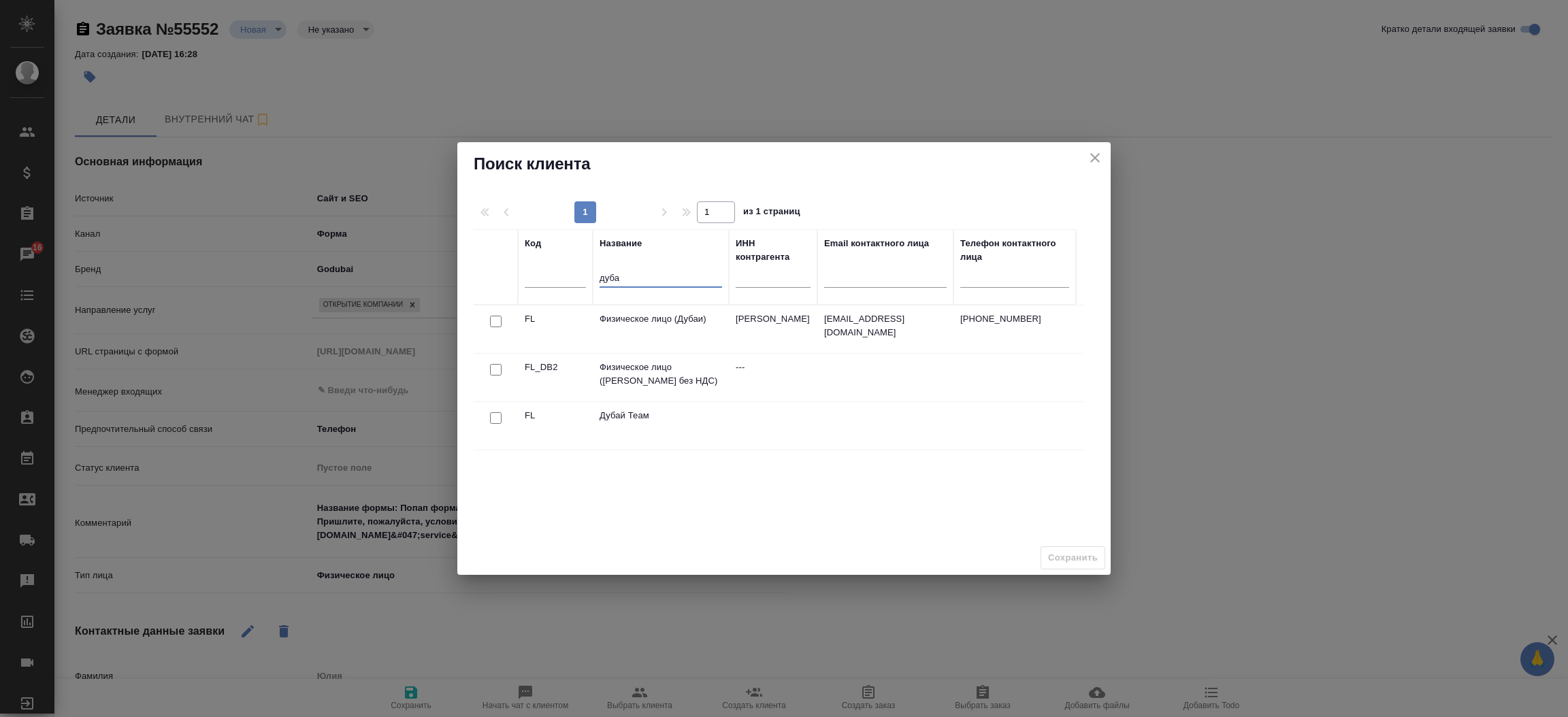
type input "дуба"
click at [497, 322] on input "checkbox" at bounding box center [495, 321] width 11 height 11
checkbox input "true"
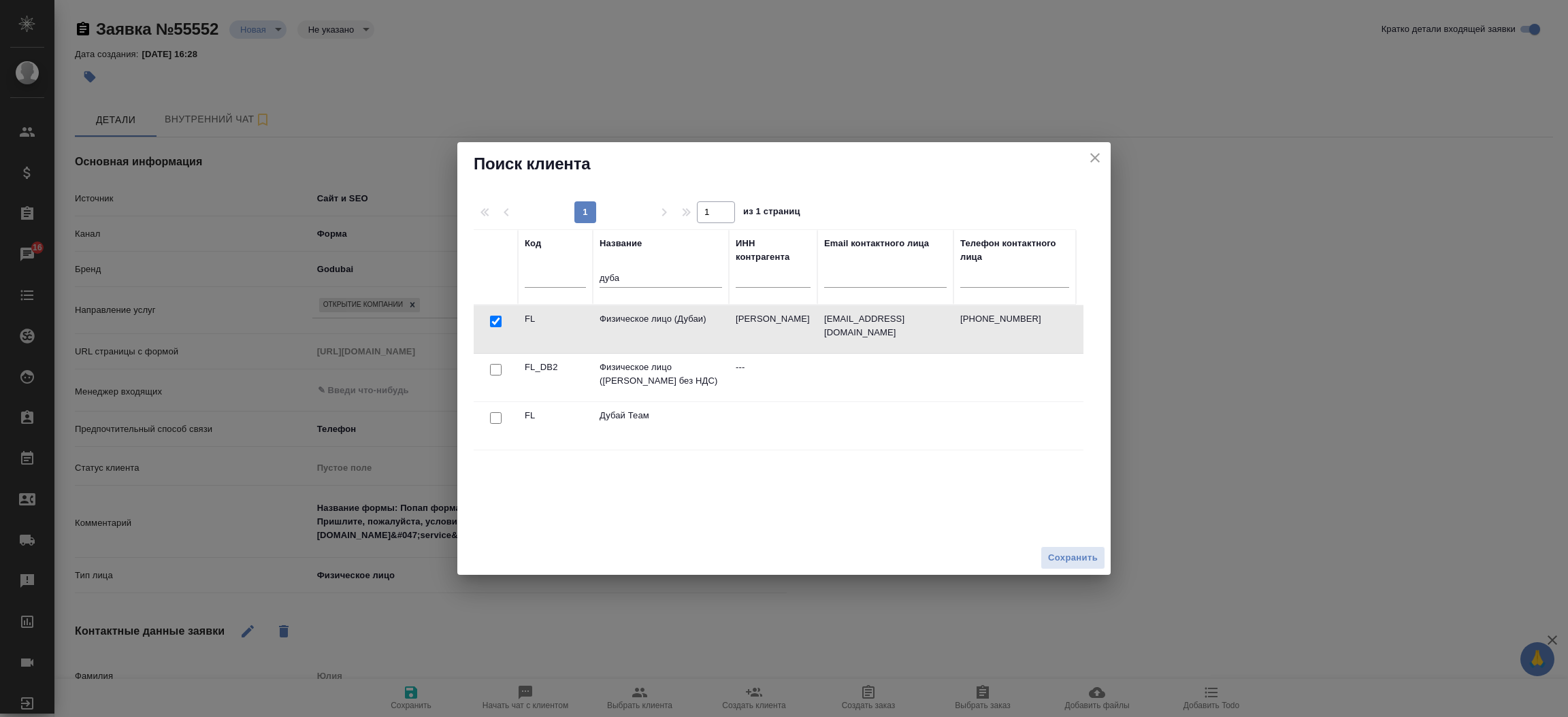
click at [1073, 543] on div "Сохранить" at bounding box center [784, 559] width 653 height 34
click at [1077, 554] on span "Сохранить" at bounding box center [1073, 559] width 49 height 16
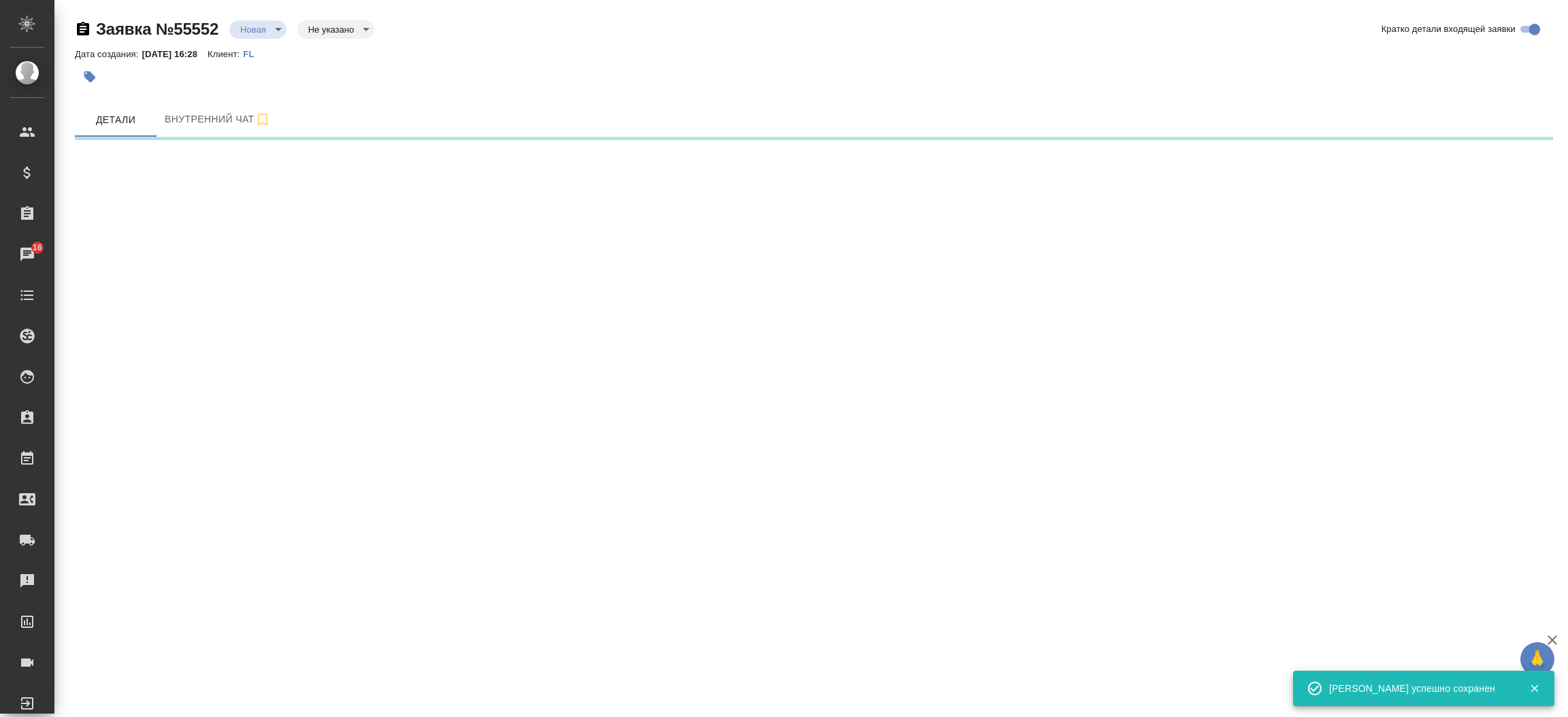
select select "RU"
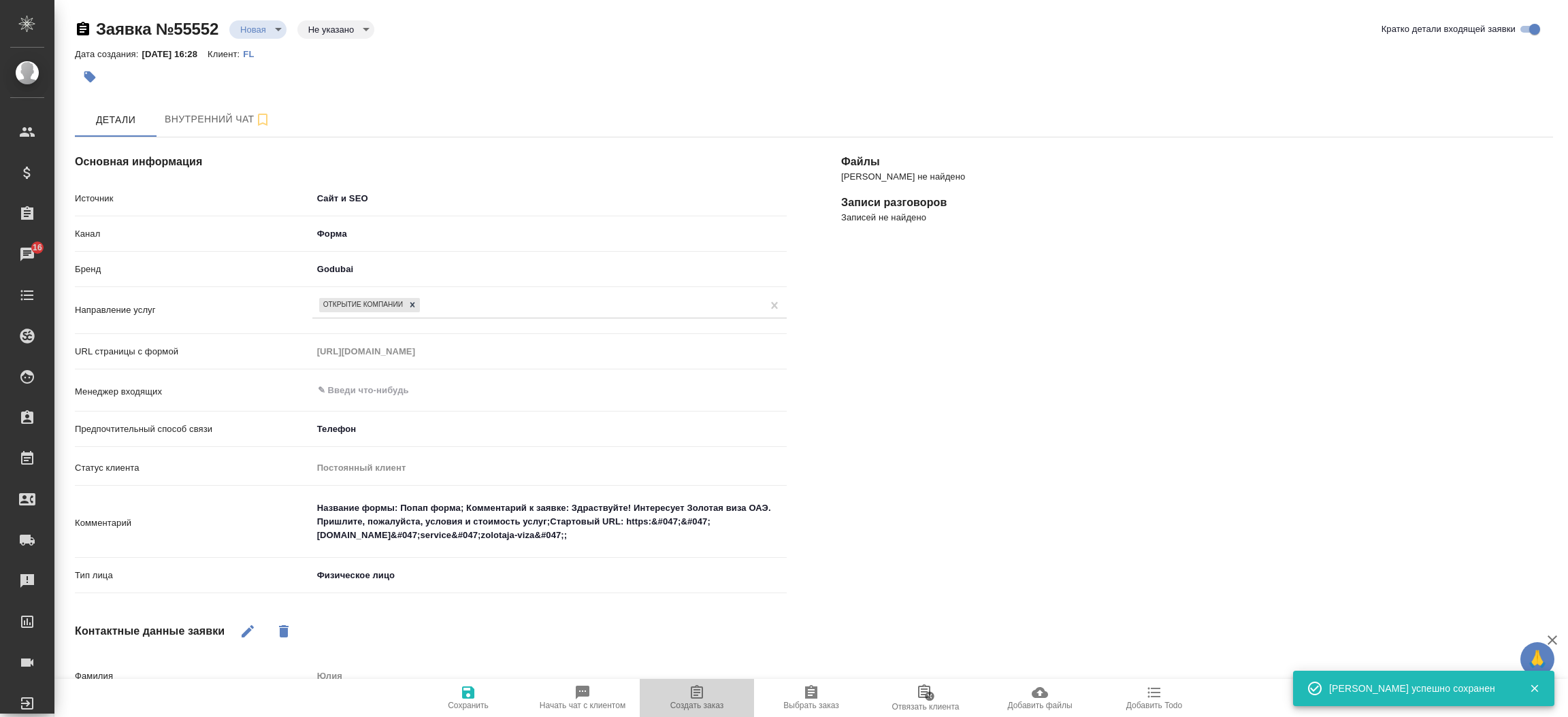
click at [709, 701] on span "Создать заказ" at bounding box center [697, 706] width 54 height 9
type textarea "x"
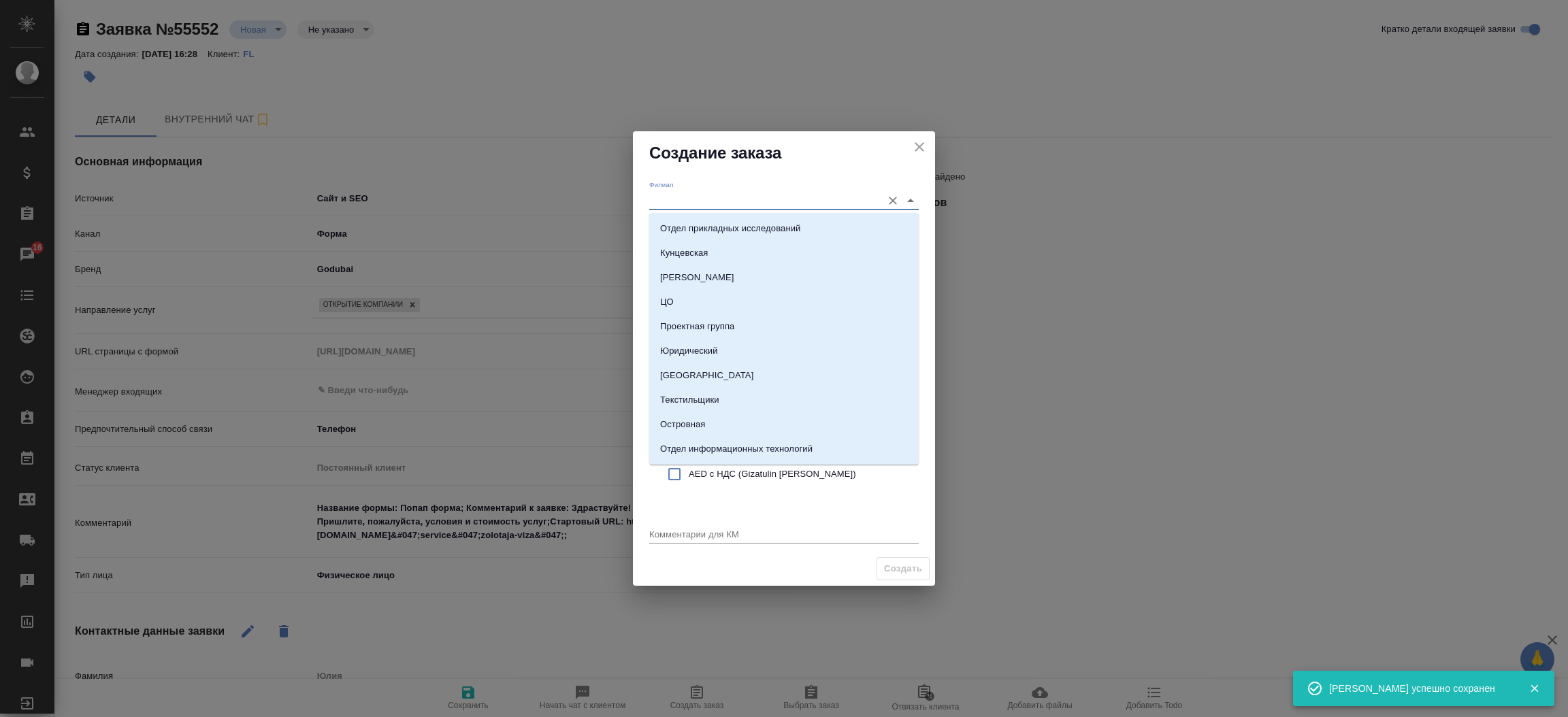
click at [716, 199] on input "Филиал" at bounding box center [761, 201] width 226 height 19
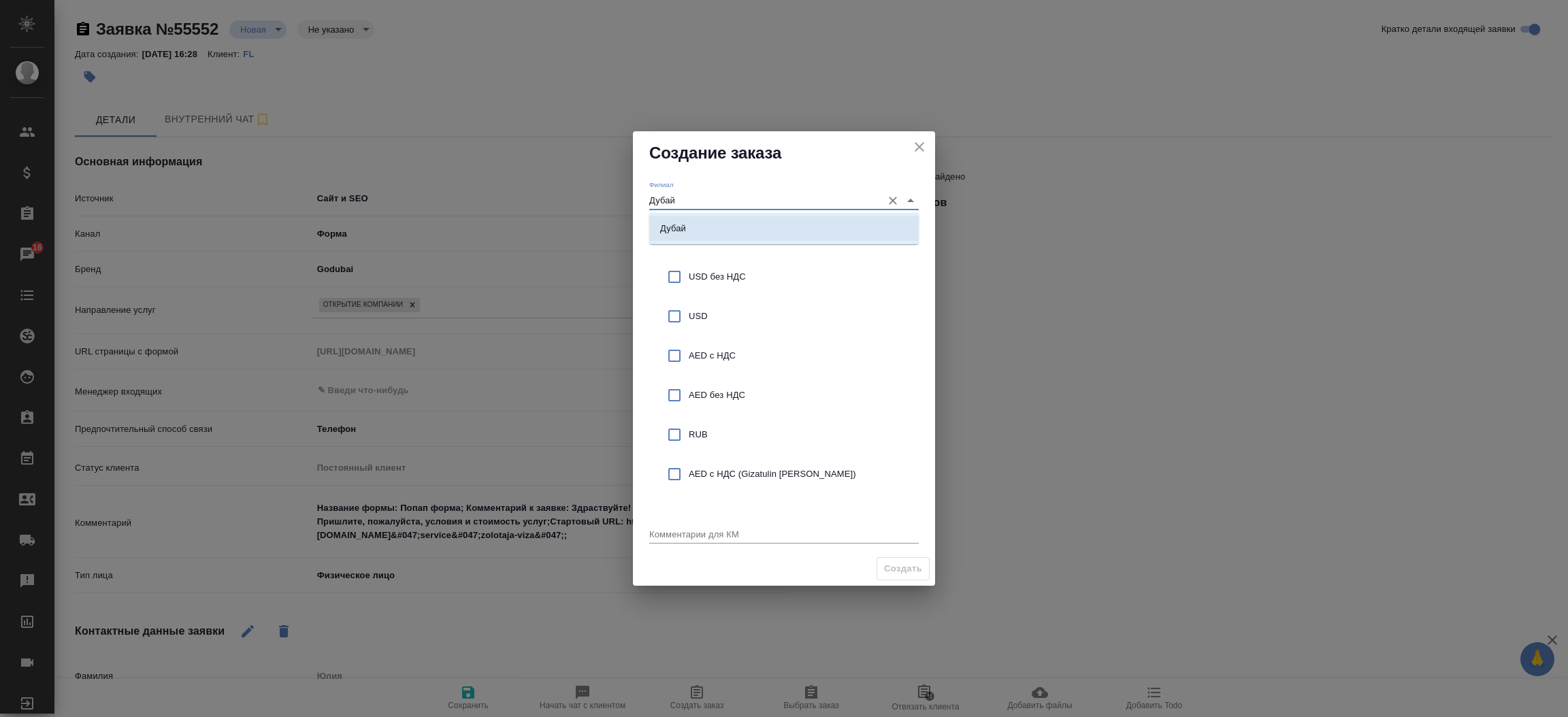
click at [711, 224] on li "Дубай" at bounding box center [784, 229] width 270 height 24
type input "Дубай"
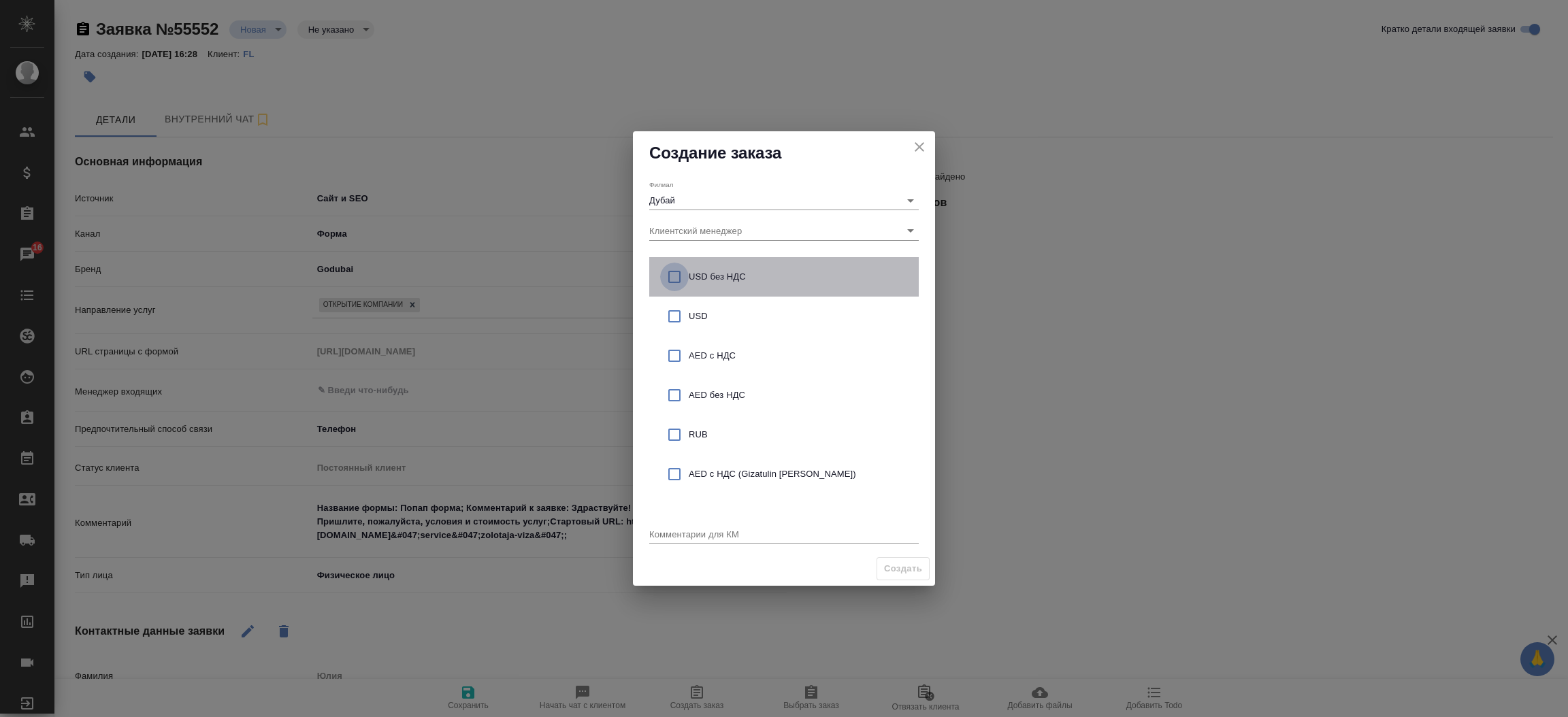
click at [681, 275] on input "checkbox" at bounding box center [675, 277] width 29 height 29
checkbox input "true"
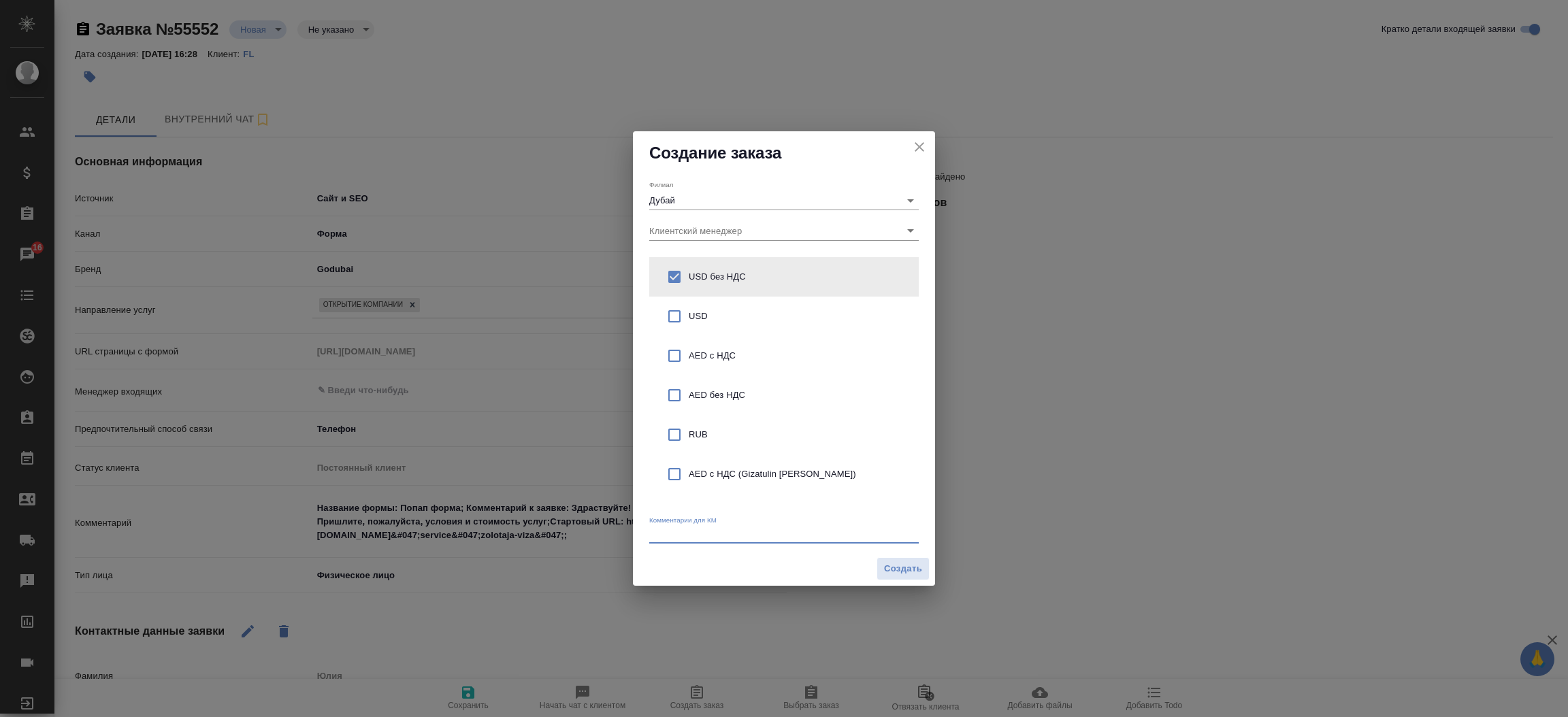
click at [684, 532] on textarea at bounding box center [784, 533] width 270 height 10
type textarea "от КВ:"
type textarea "x"
paste textarea "Интересует Золотая виза ОАЭ. Пришлите, пожалуйста, условия и стоимость услуг"
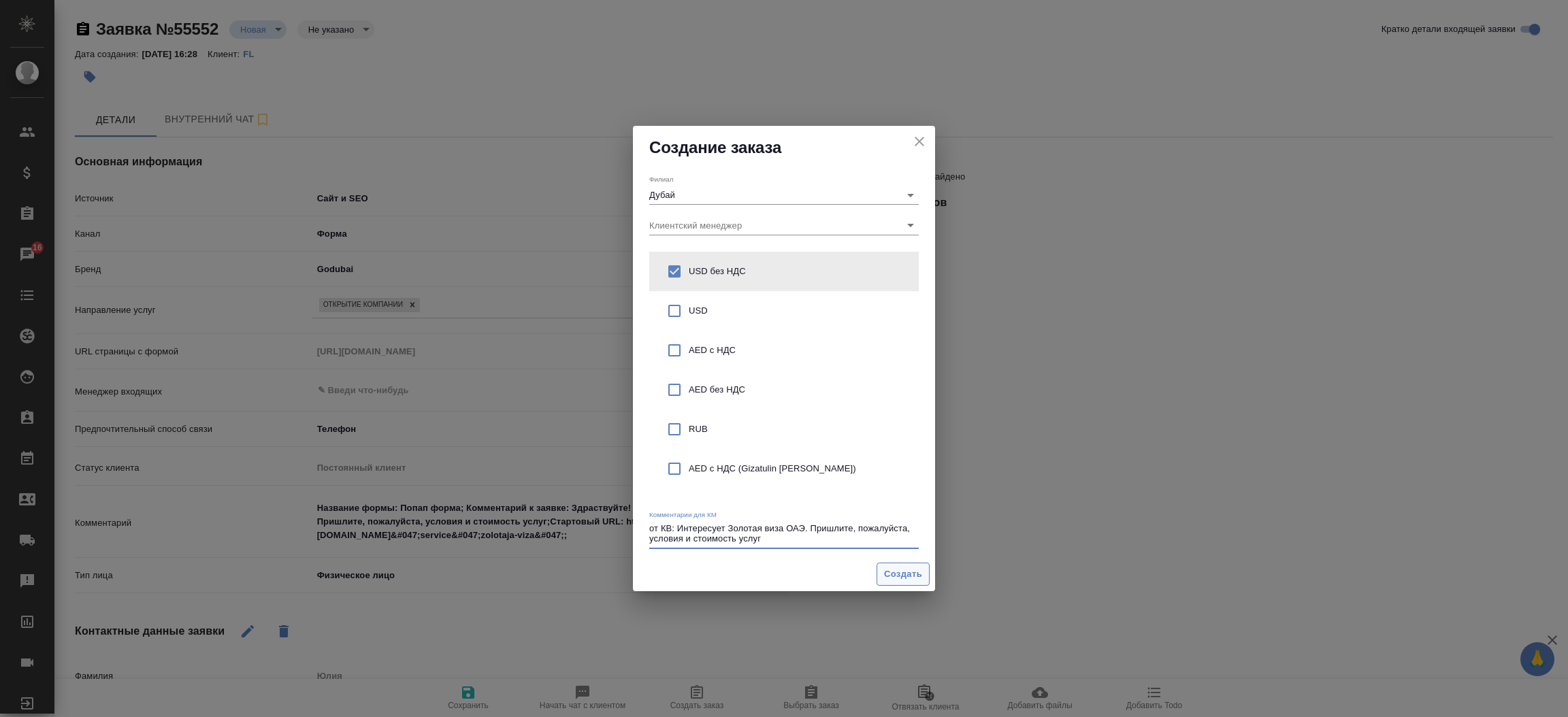
type textarea "от КВ: Интересует Золотая виза ОАЭ. Пришлите, пожалуйста, условия и стоимость у…"
click at [876, 575] on button "Создать" at bounding box center [903, 574] width 53 height 24
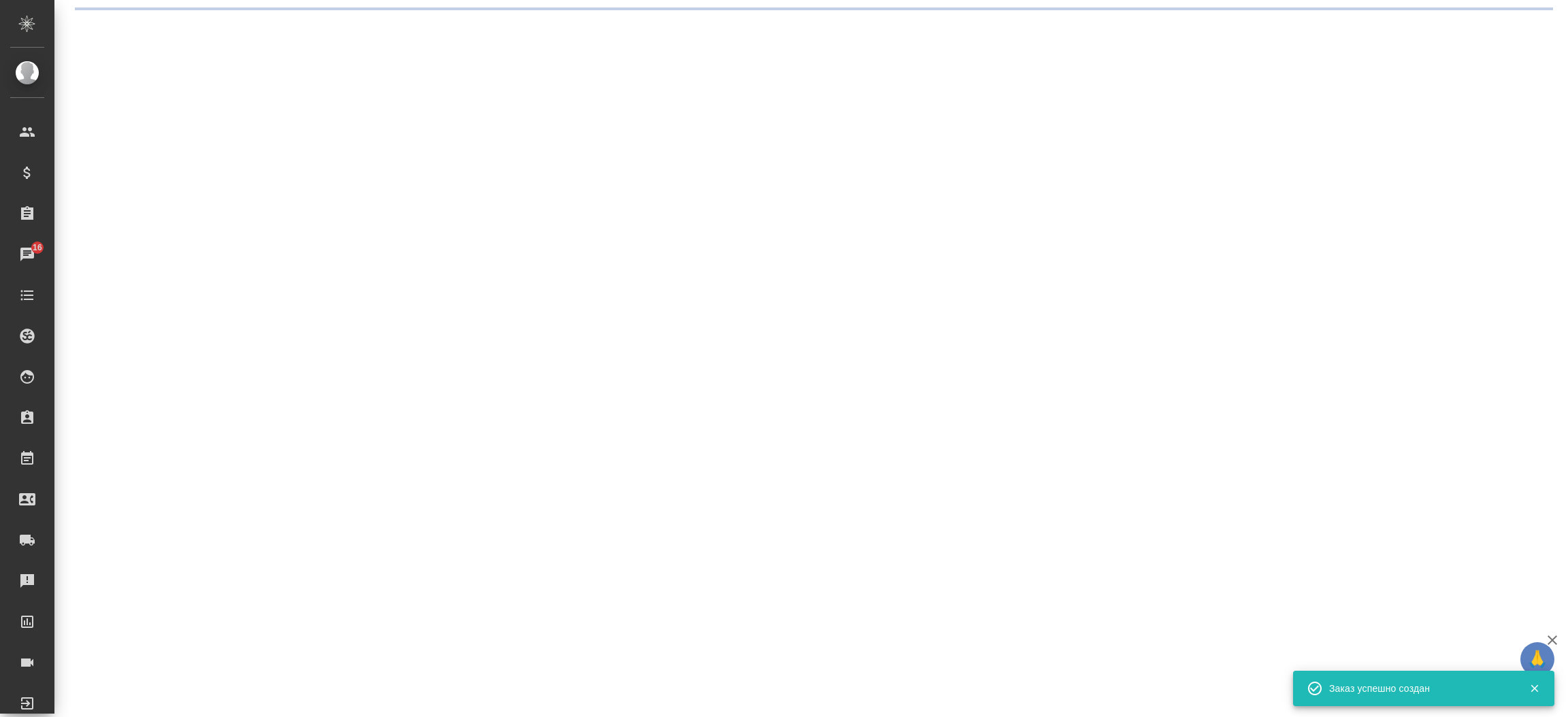
select select "RU"
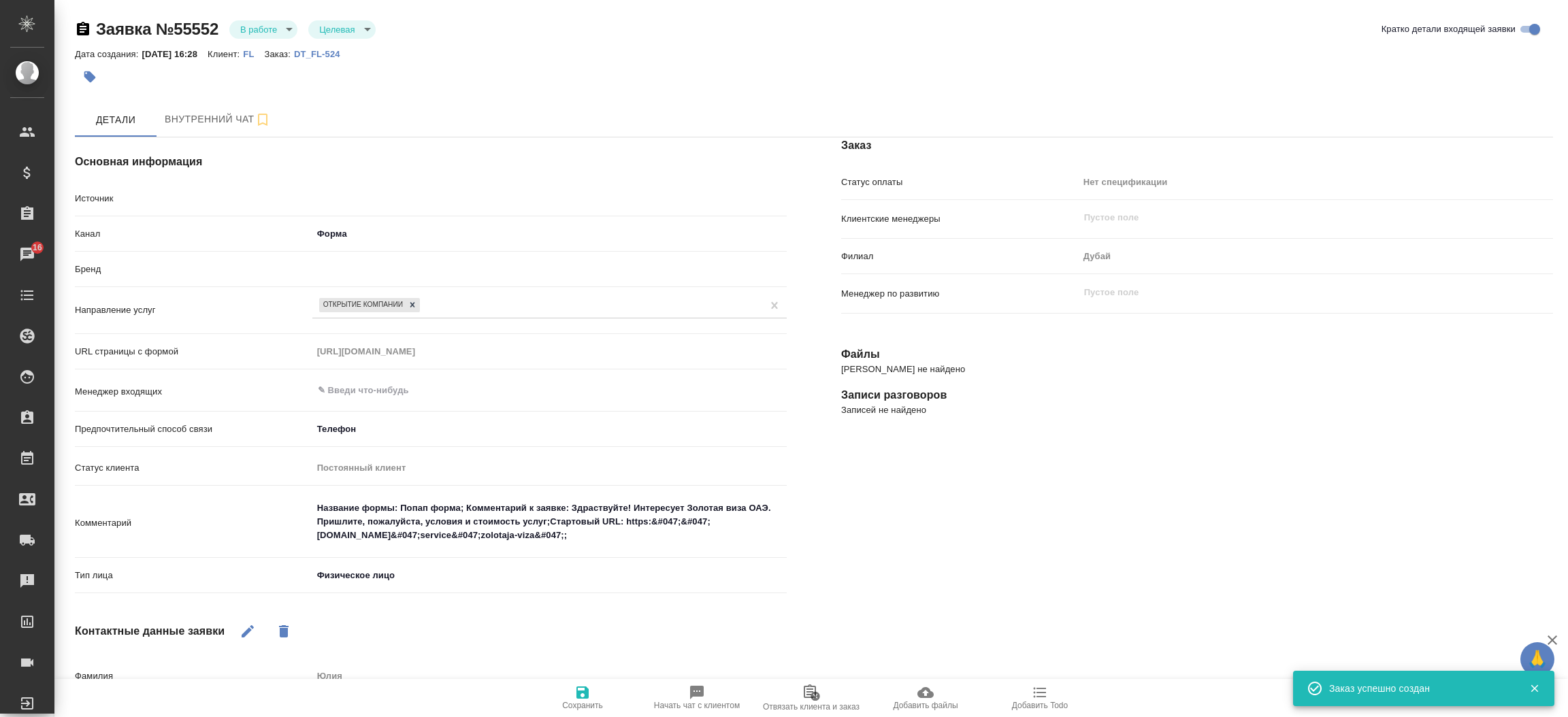
type textarea "x"
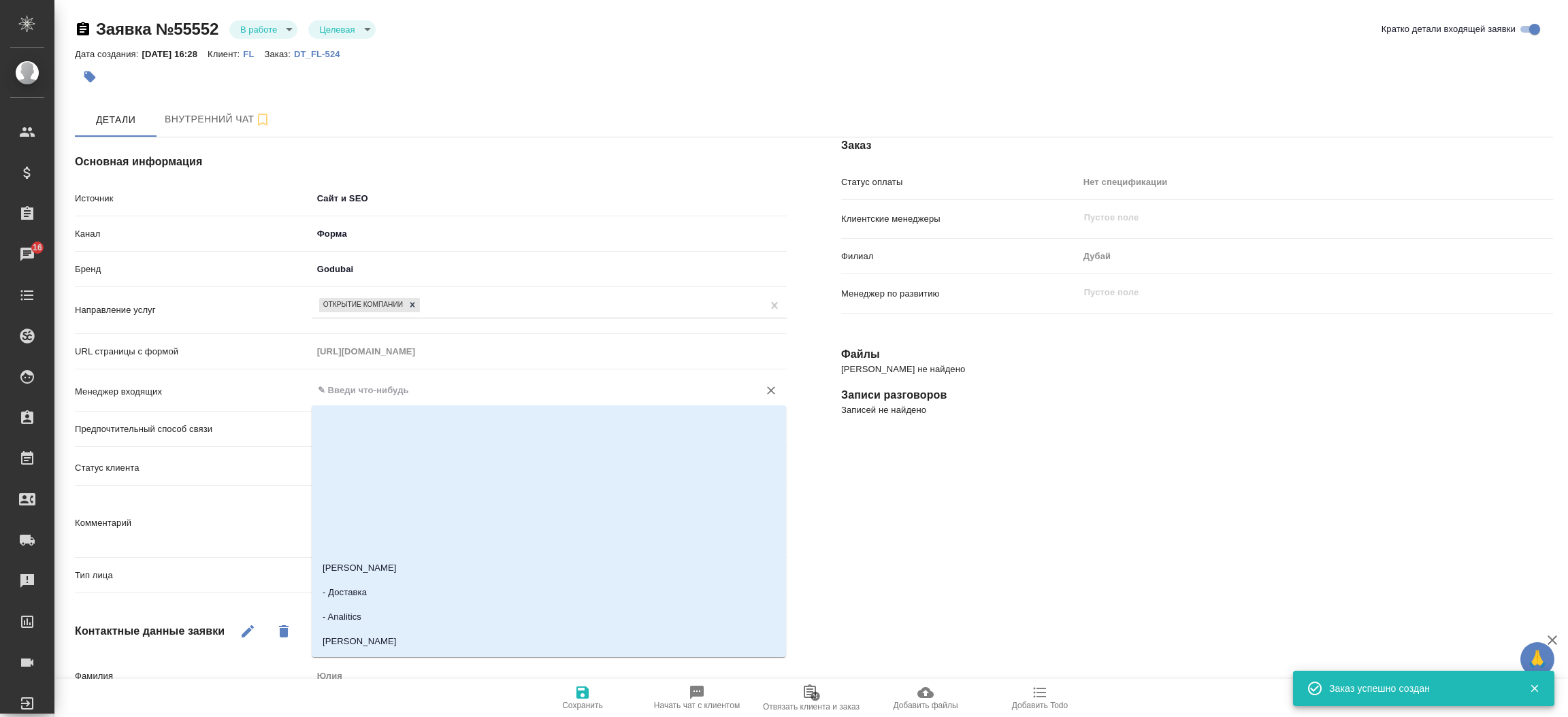
click at [396, 397] on input "text" at bounding box center [526, 390] width 421 height 16
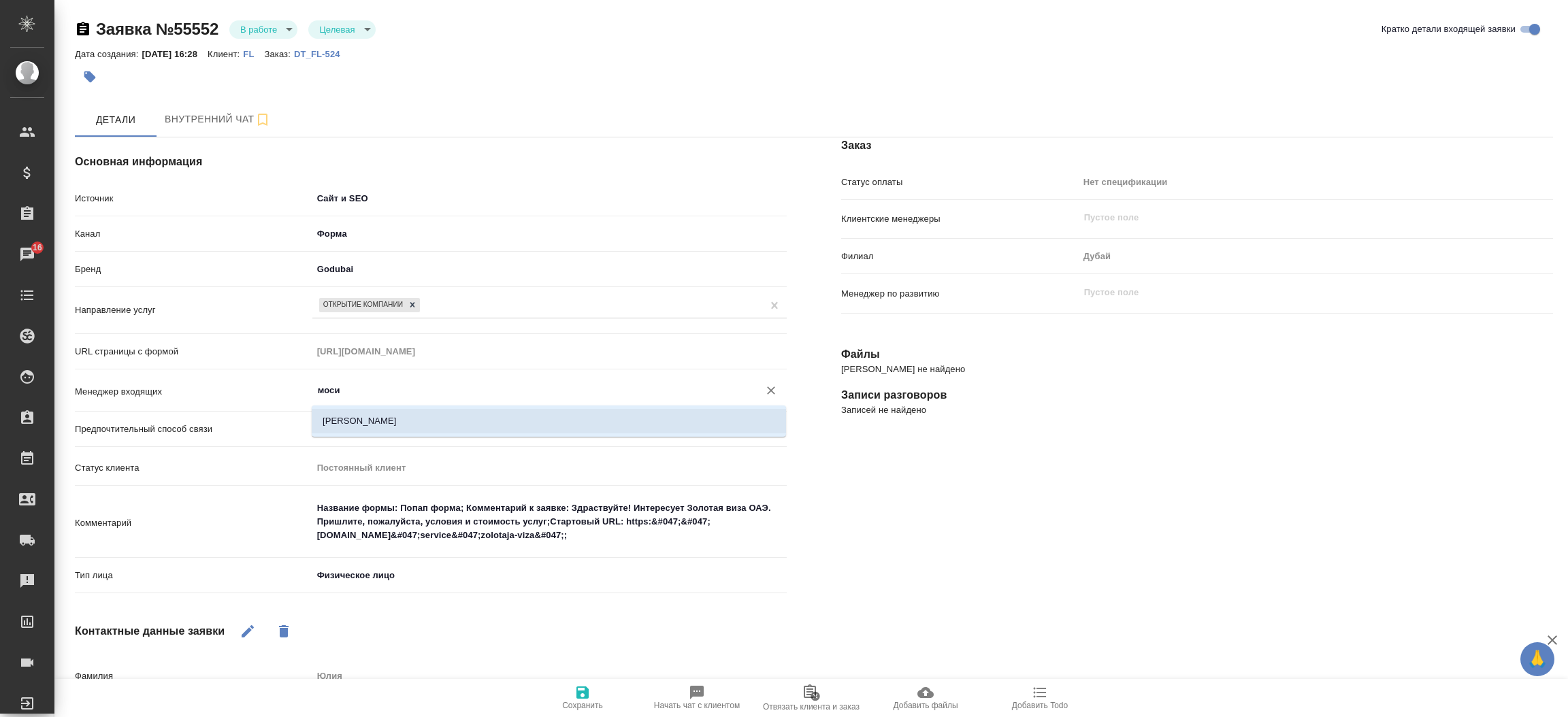
click at [395, 418] on li "[PERSON_NAME]" at bounding box center [549, 421] width 475 height 24
type input "[PERSON_NAME]"
type textarea "x"
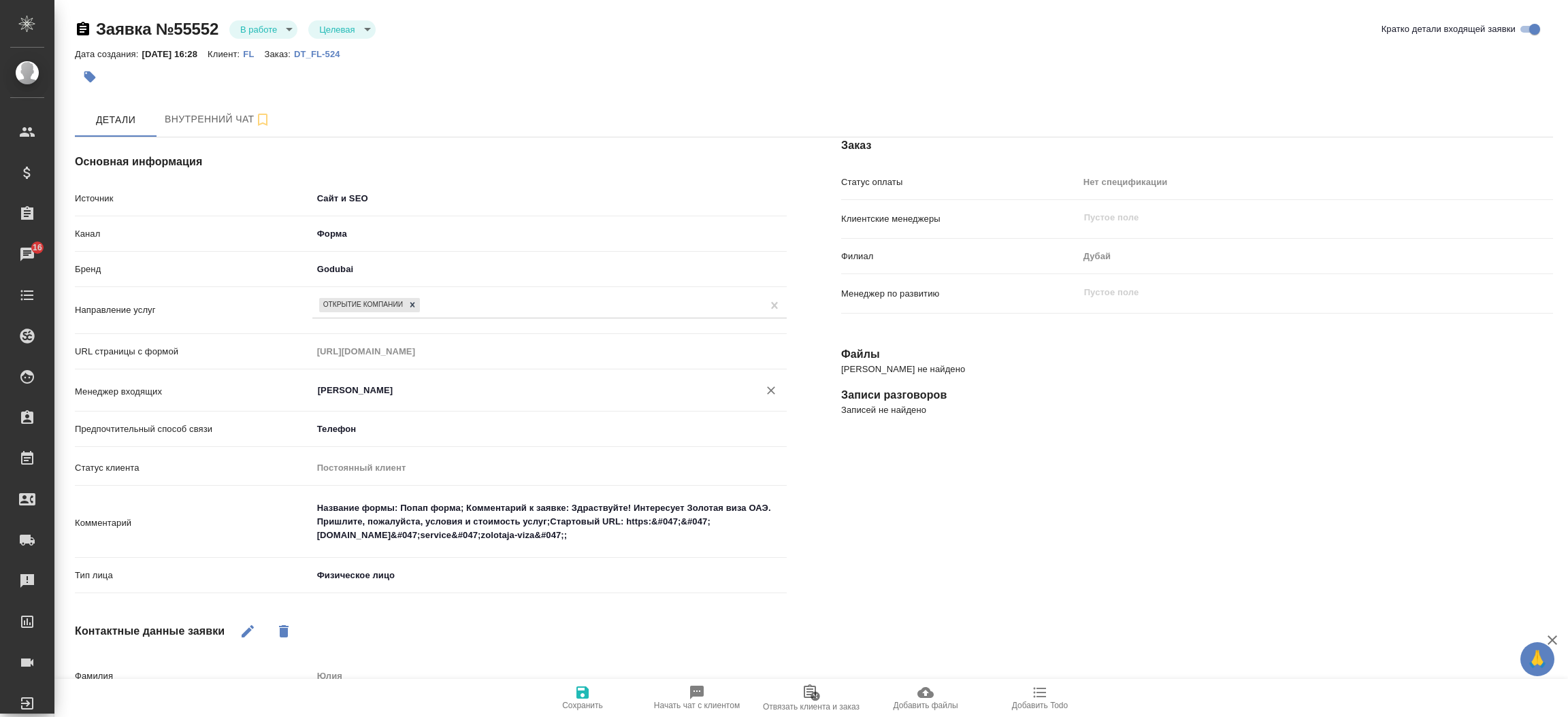
type input "[PERSON_NAME]"
click at [586, 694] on icon "button" at bounding box center [582, 693] width 12 height 12
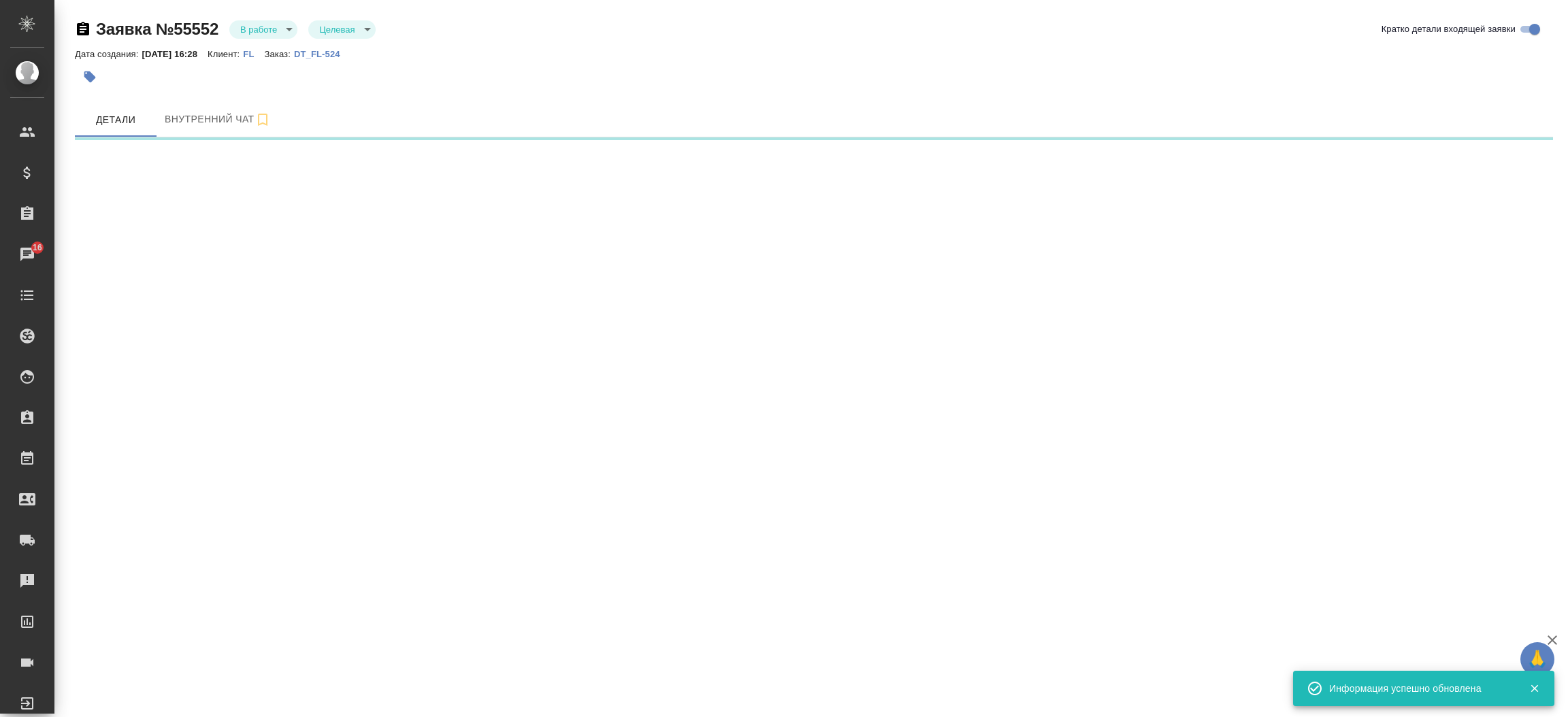
select select "RU"
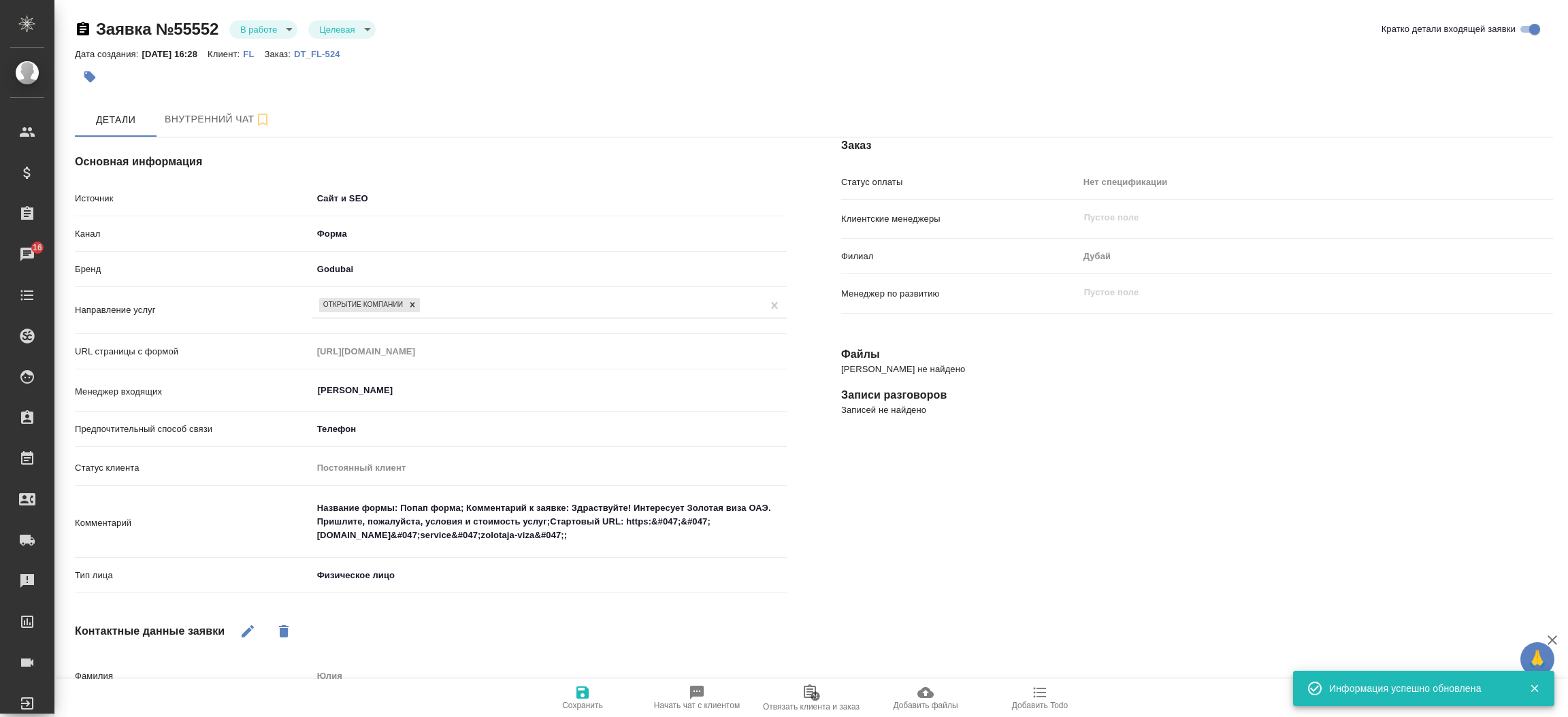
type textarea "x"
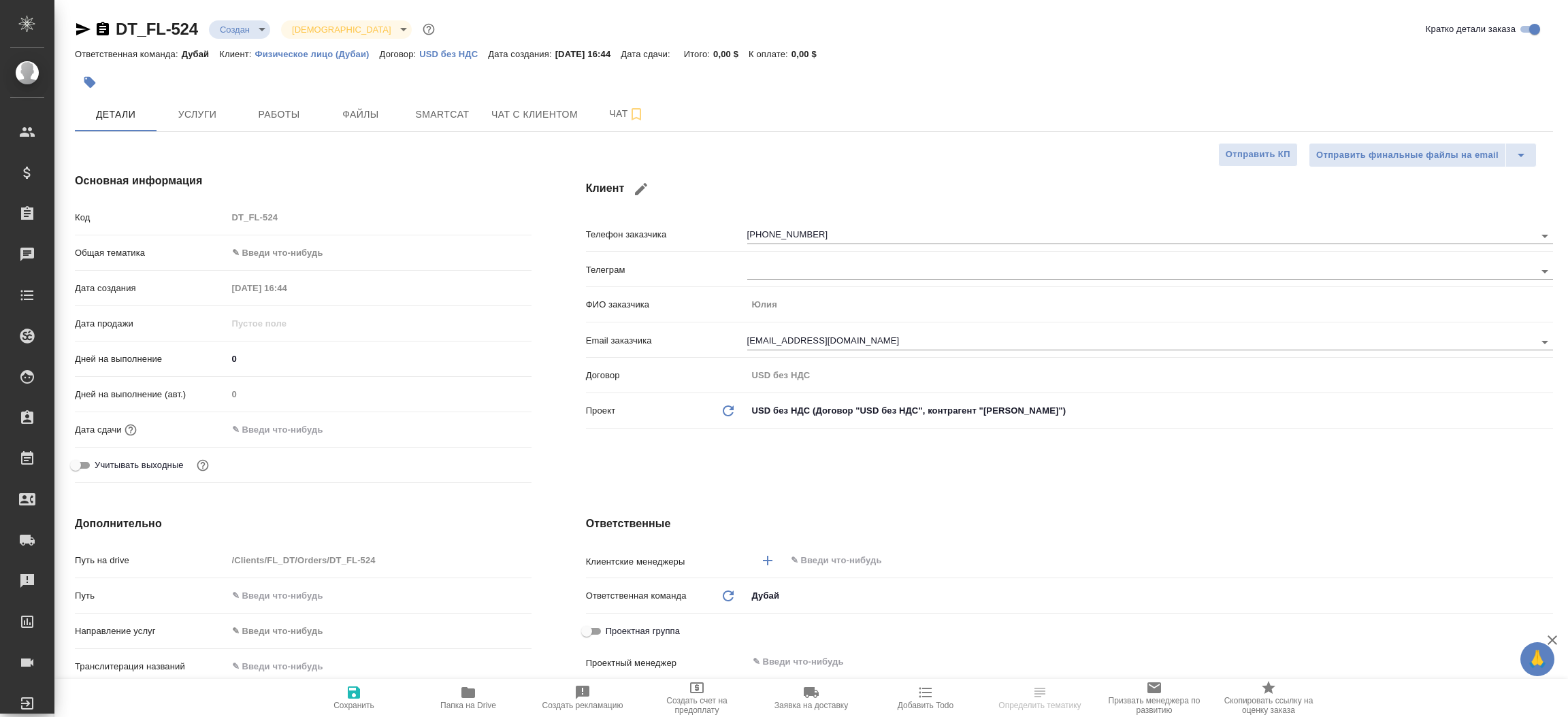
select select "RU"
click at [77, 32] on icon "button" at bounding box center [83, 29] width 14 height 12
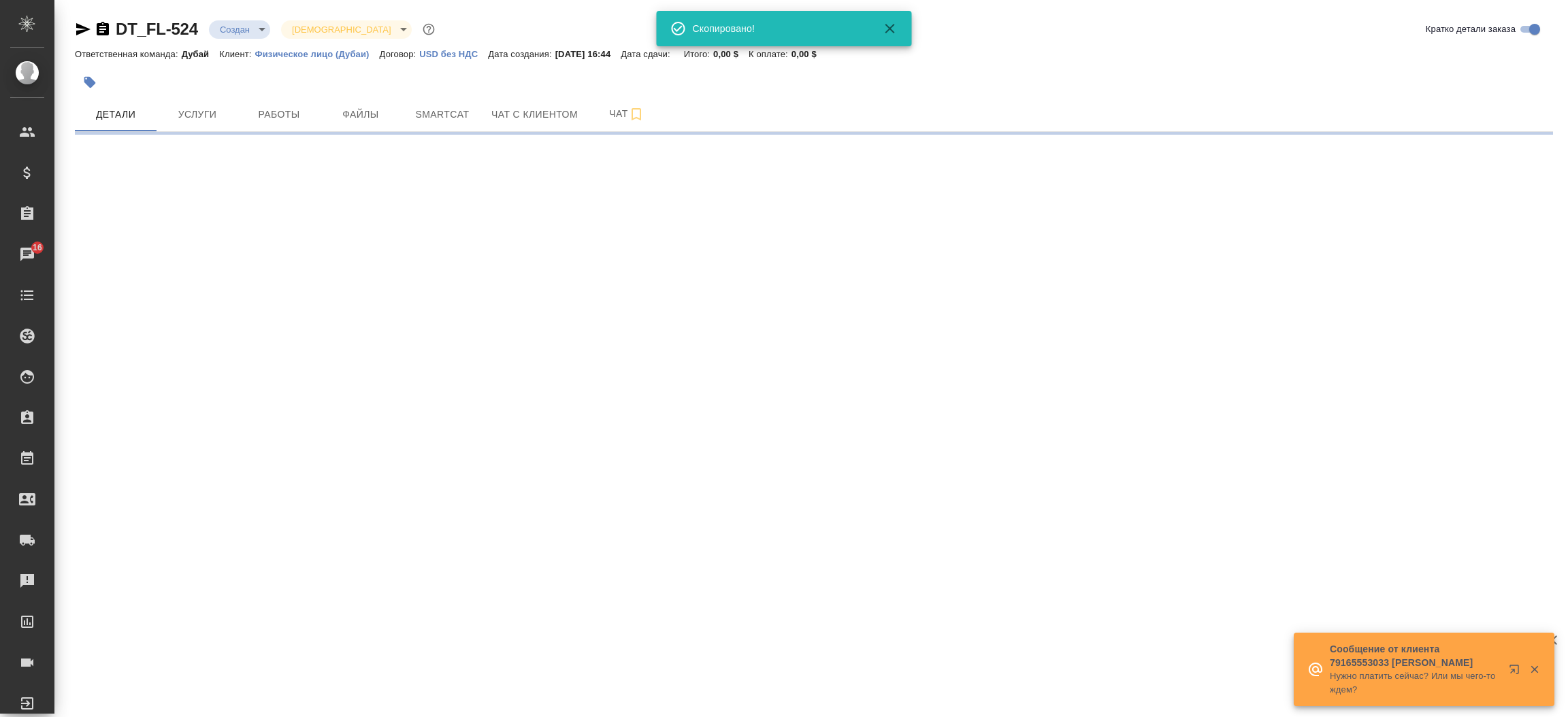
select select "RU"
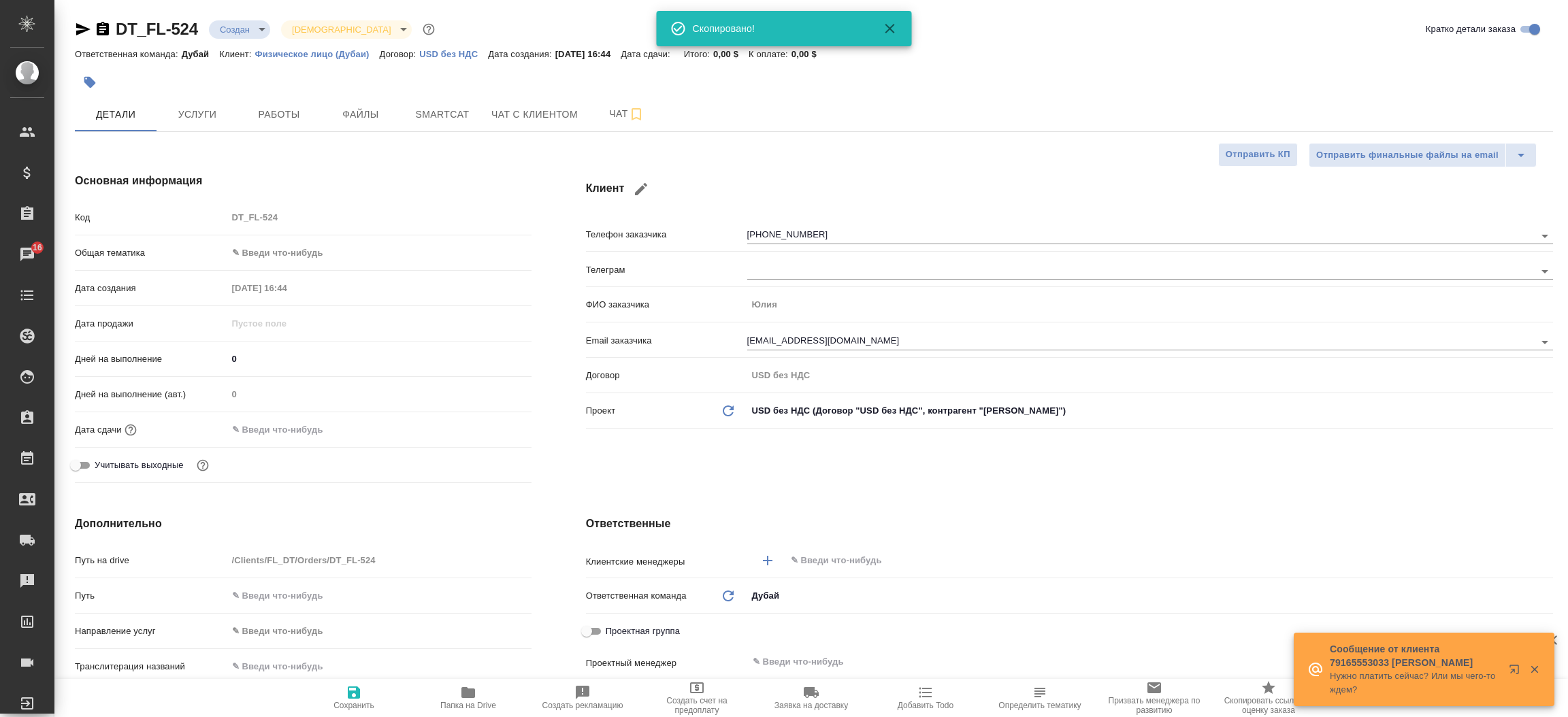
type textarea "x"
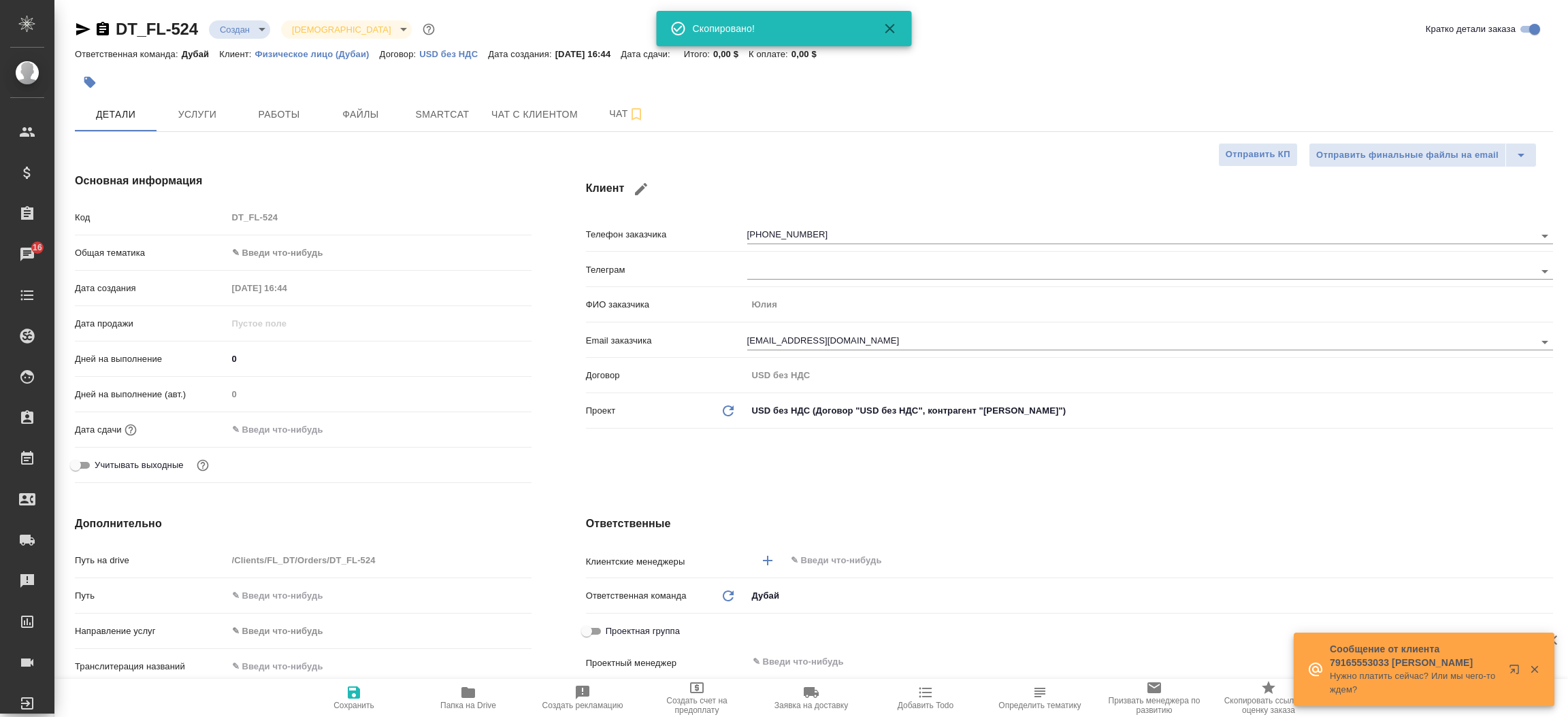
type textarea "x"
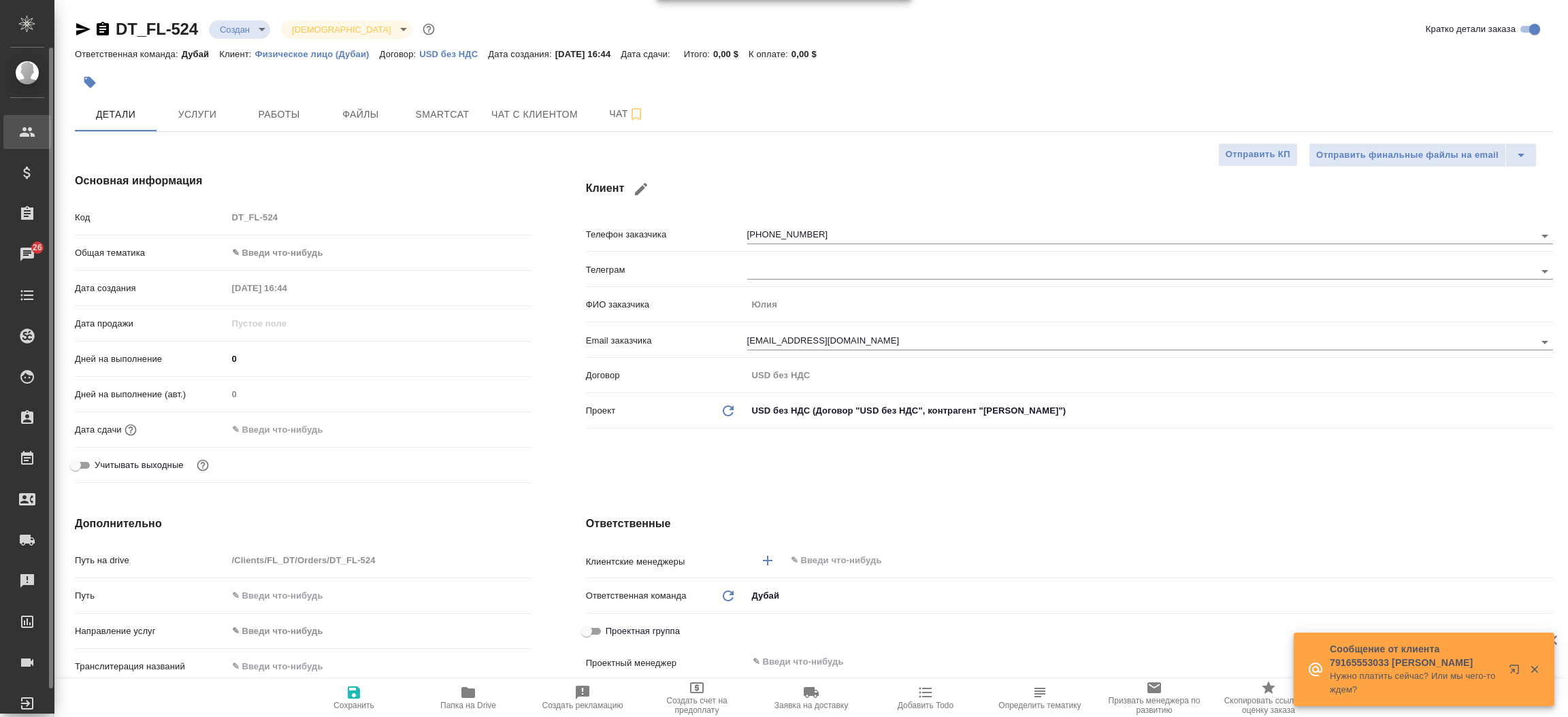
type textarea "x"
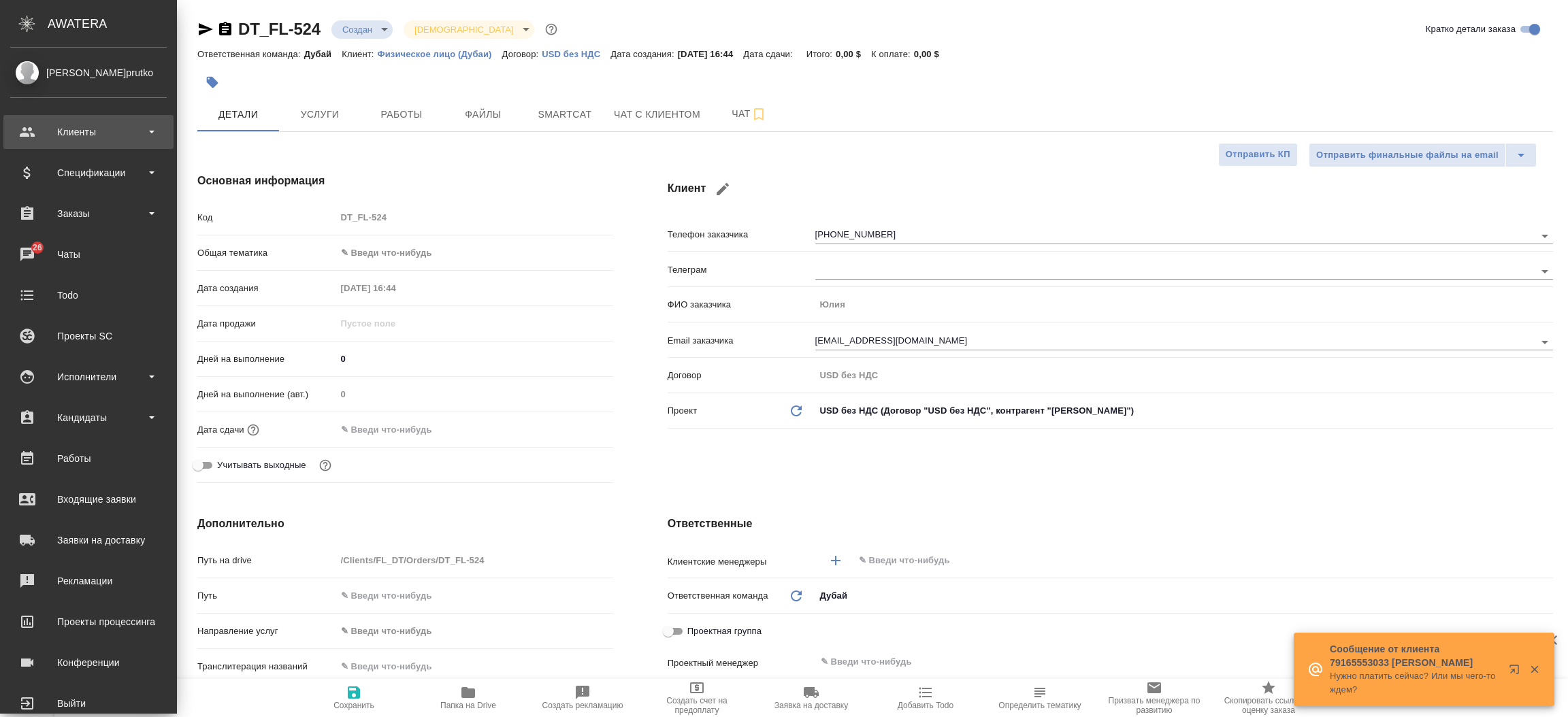
click at [84, 137] on div "Клиенты" at bounding box center [88, 132] width 156 height 20
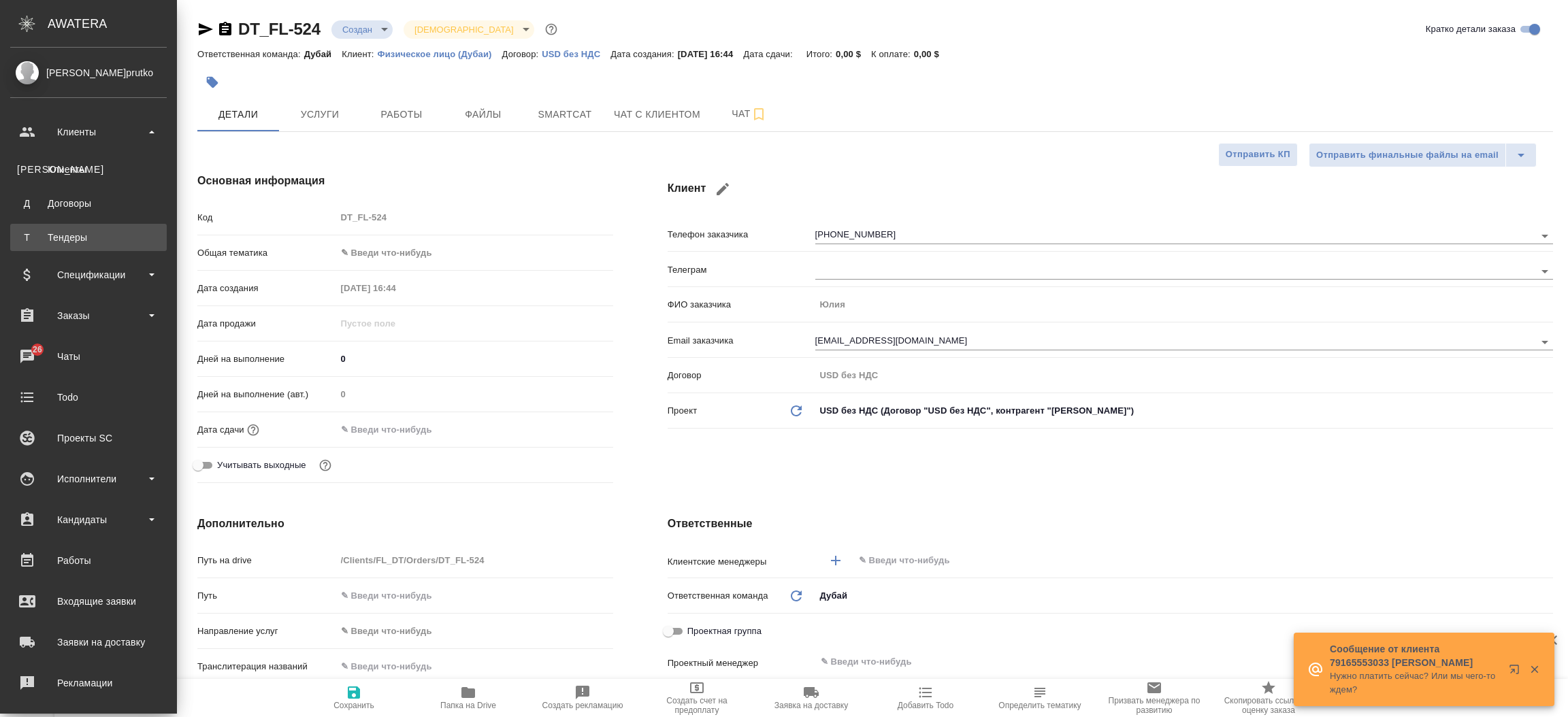
click at [75, 233] on div "Тендеры" at bounding box center [88, 237] width 143 height 14
type textarea "x"
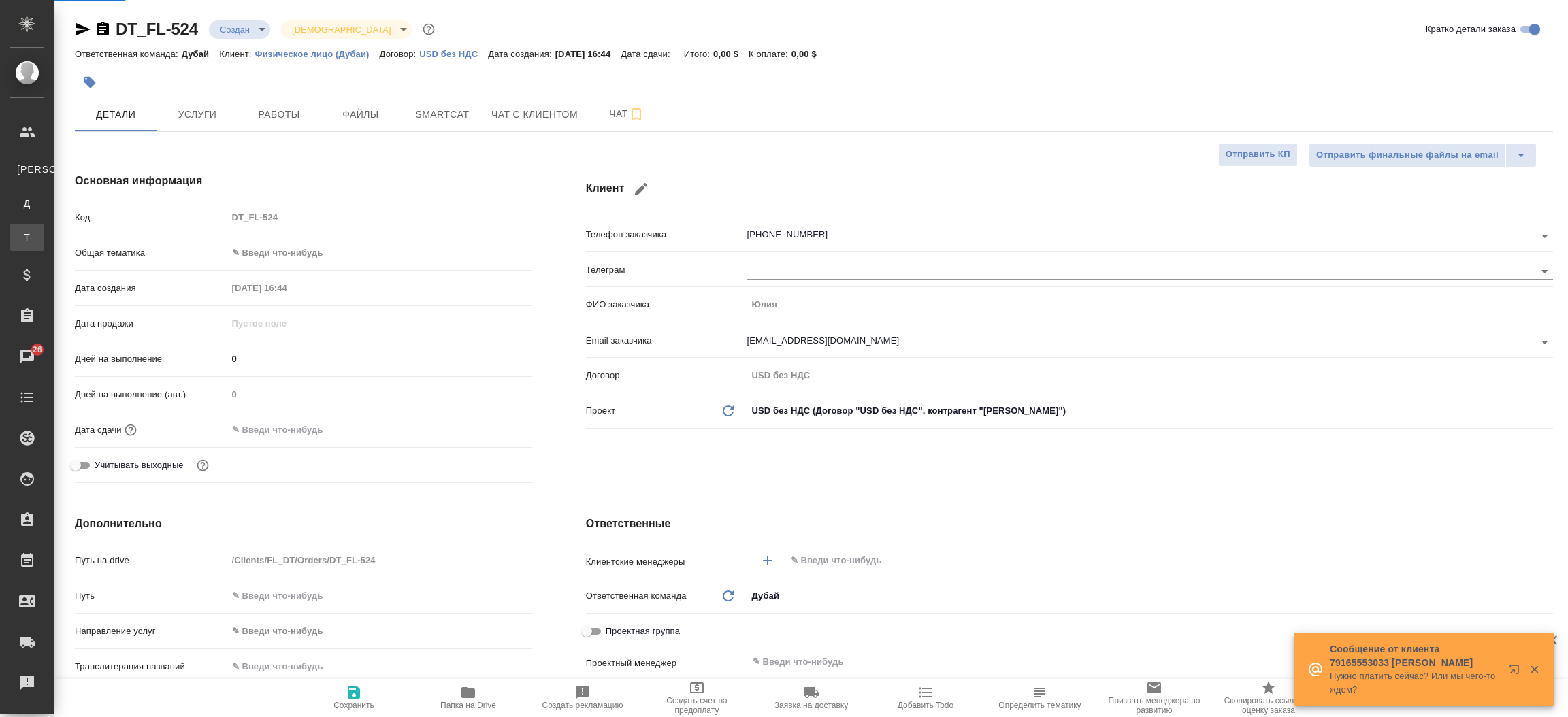
click at [75, 233] on div ".cls-1 fill:#fff; AWATERA Прутько Ирина i.prutko Клиенты К Клиенты Д Договоры Т…" at bounding box center [784, 358] width 1568 height 717
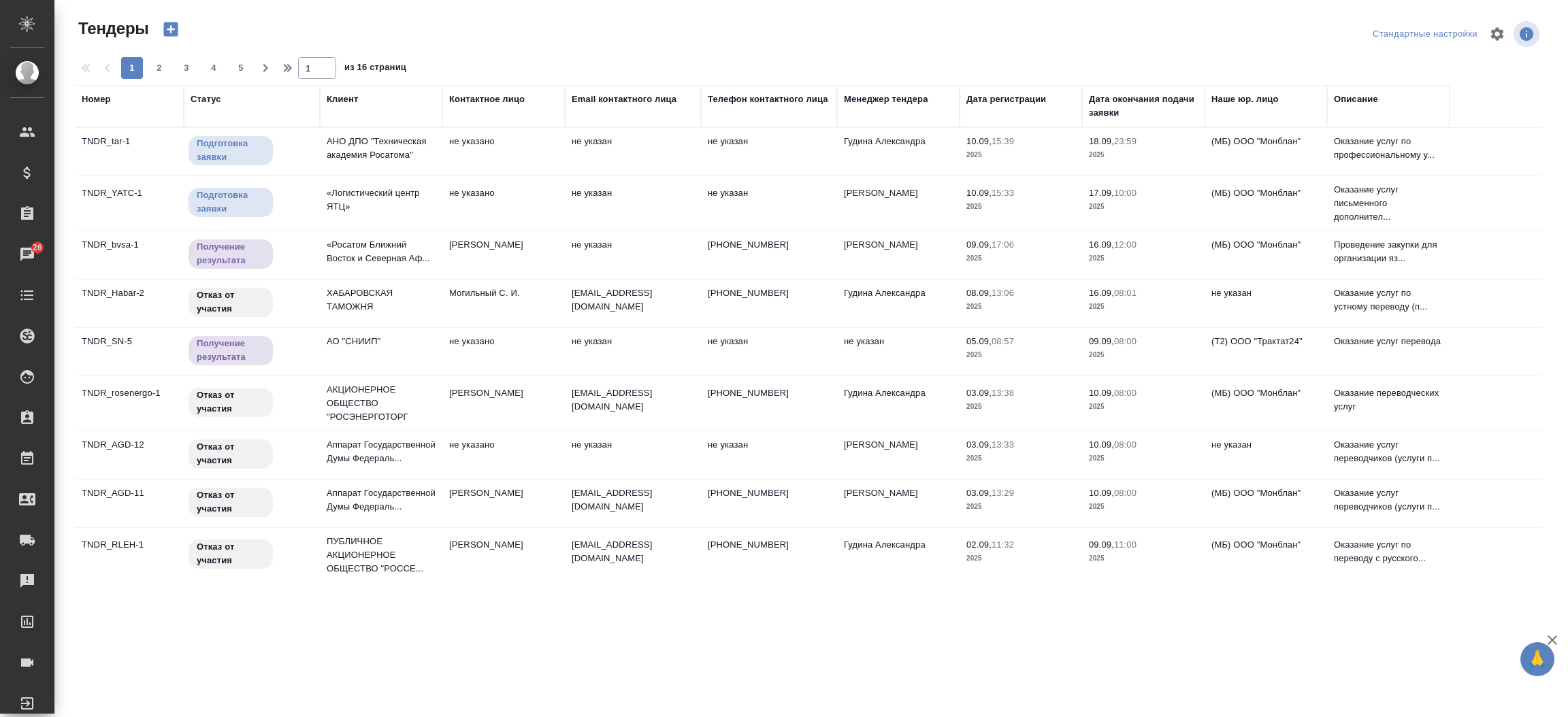
click at [316, 192] on td "Подготовка заявки" at bounding box center [252, 204] width 136 height 47
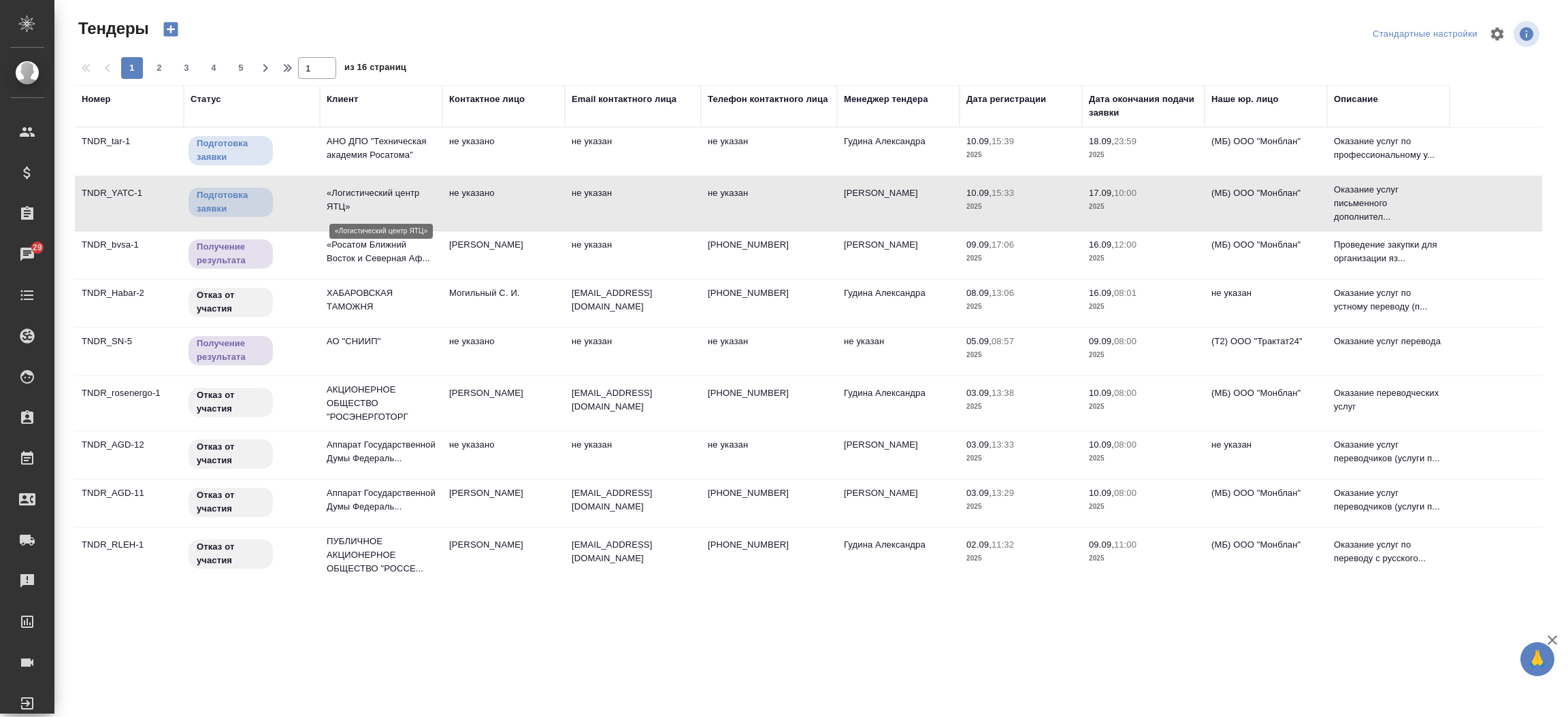
click at [373, 203] on p "«Логистический центр ЯТЦ»" at bounding box center [381, 200] width 109 height 27
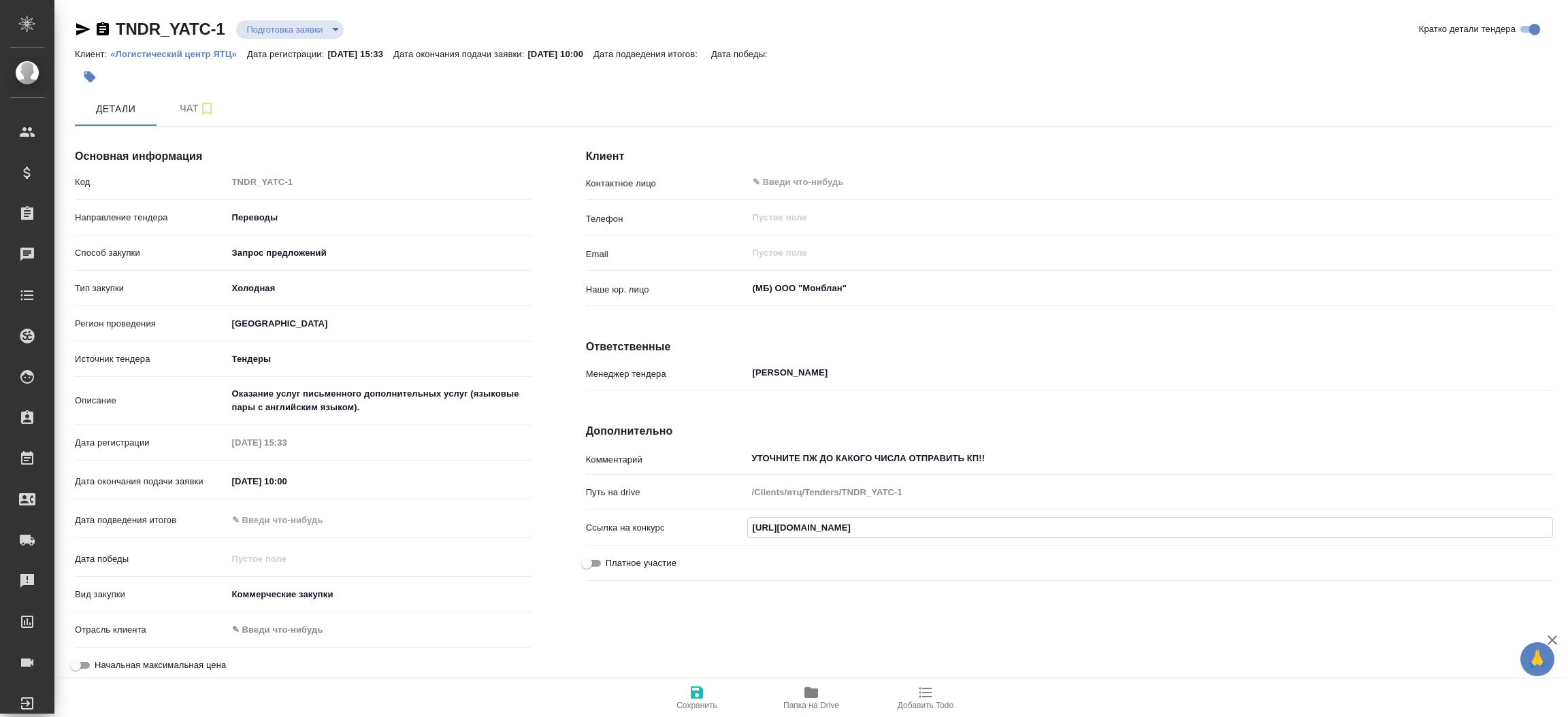
drag, startPoint x: 1065, startPoint y: 528, endPoint x: 753, endPoint y: 534, distance: 312.1
click at [753, 534] on input "[URL][DOMAIN_NAME]" at bounding box center [1150, 528] width 804 height 20
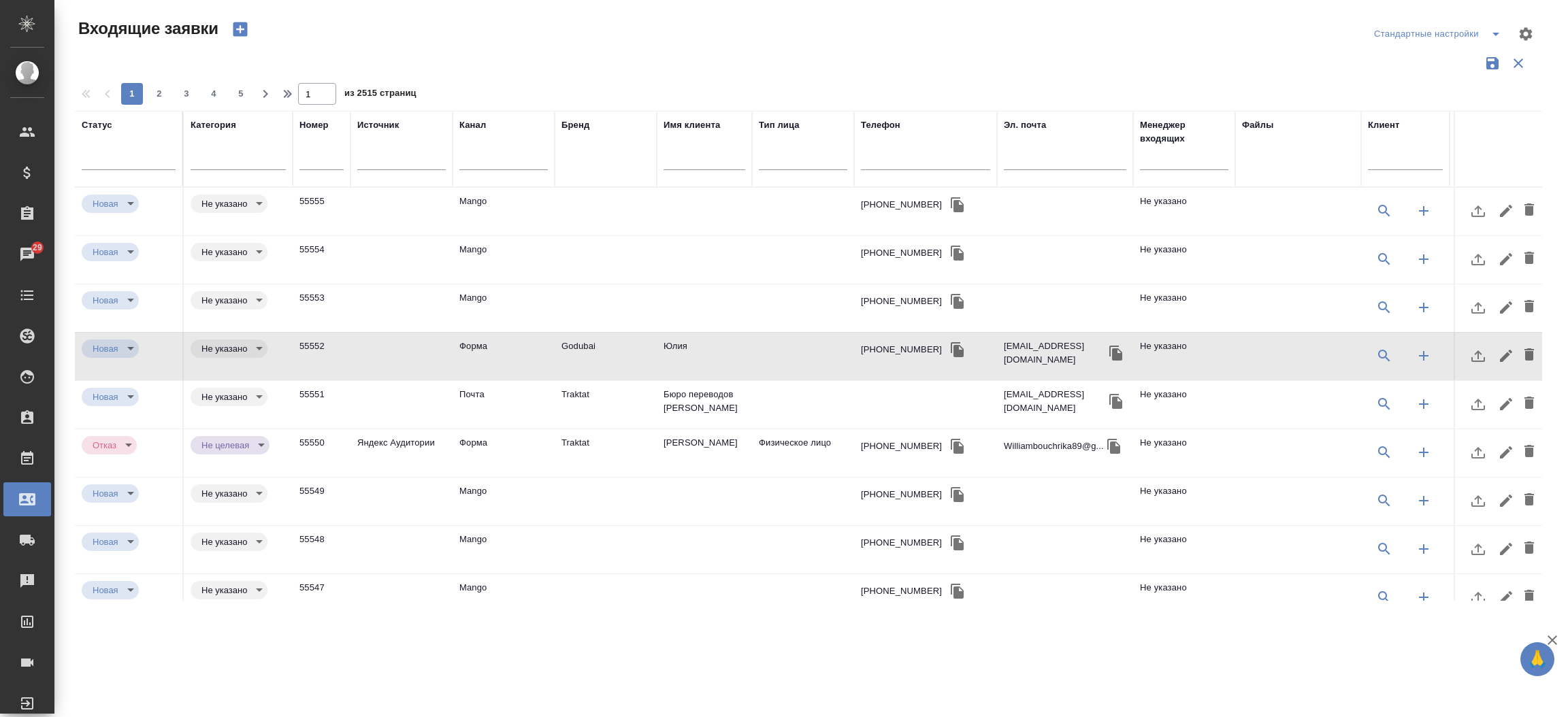
select select "RU"
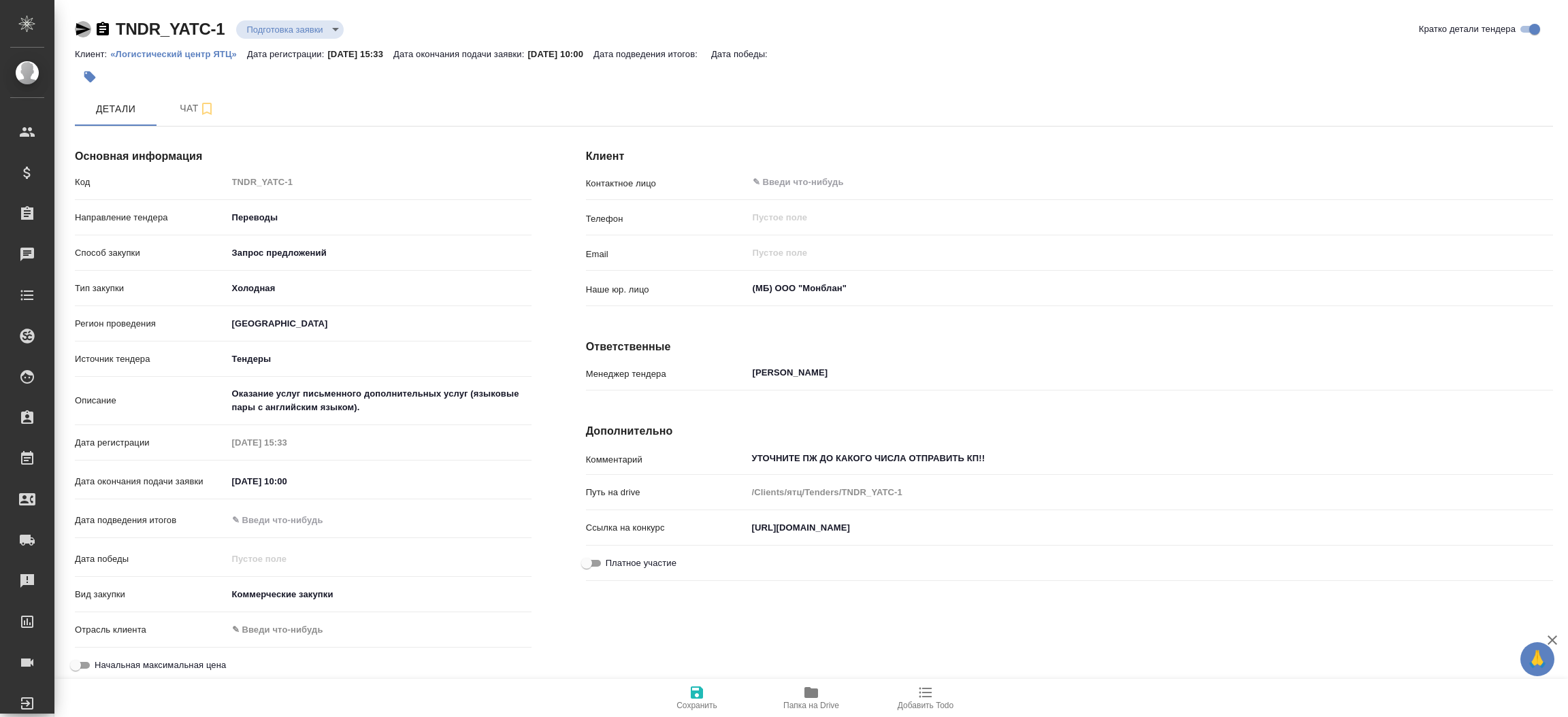
click at [78, 26] on icon "button" at bounding box center [83, 29] width 14 height 12
